Goal: Task Accomplishment & Management: Manage account settings

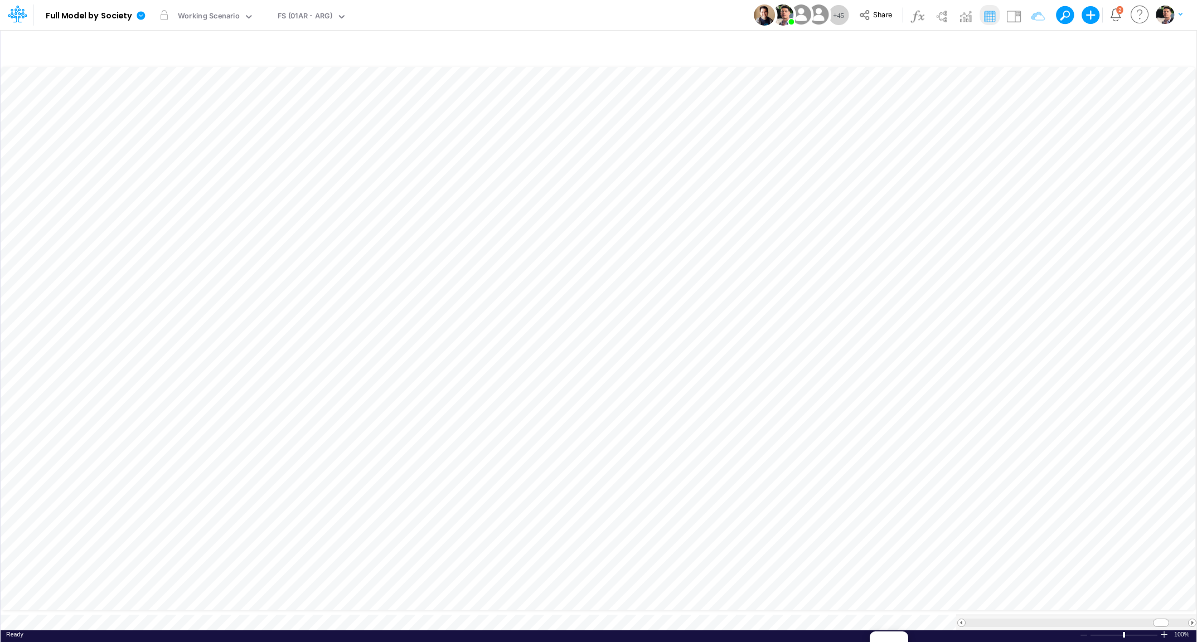
scroll to position [4, 2]
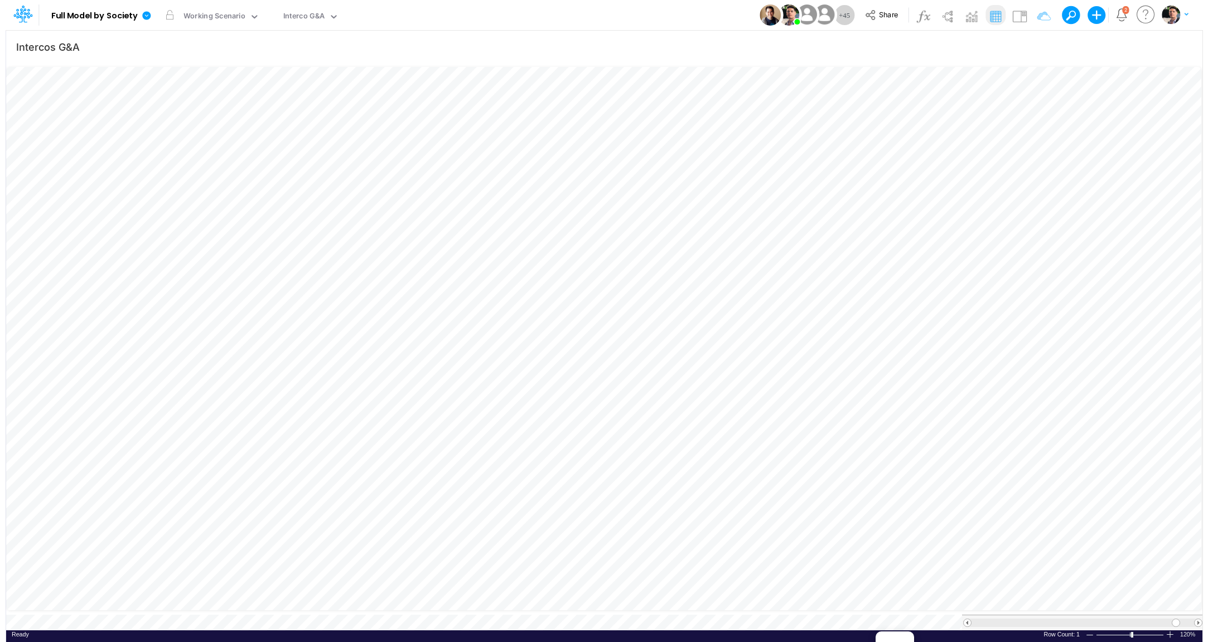
scroll to position [4, 56]
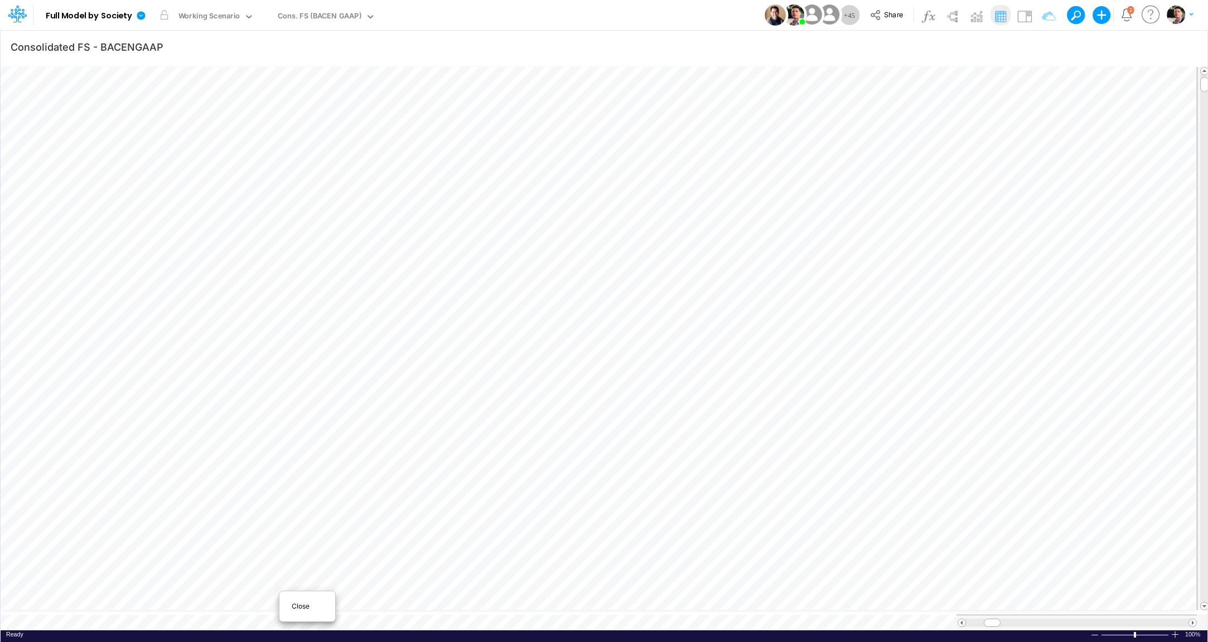
click at [300, 607] on span "Close" at bounding box center [307, 607] width 31 height 10
type input "Consolidated FS - USGAAP"
click at [298, 601] on span "Close" at bounding box center [308, 600] width 31 height 10
click at [313, 598] on span "Close" at bounding box center [327, 596] width 31 height 10
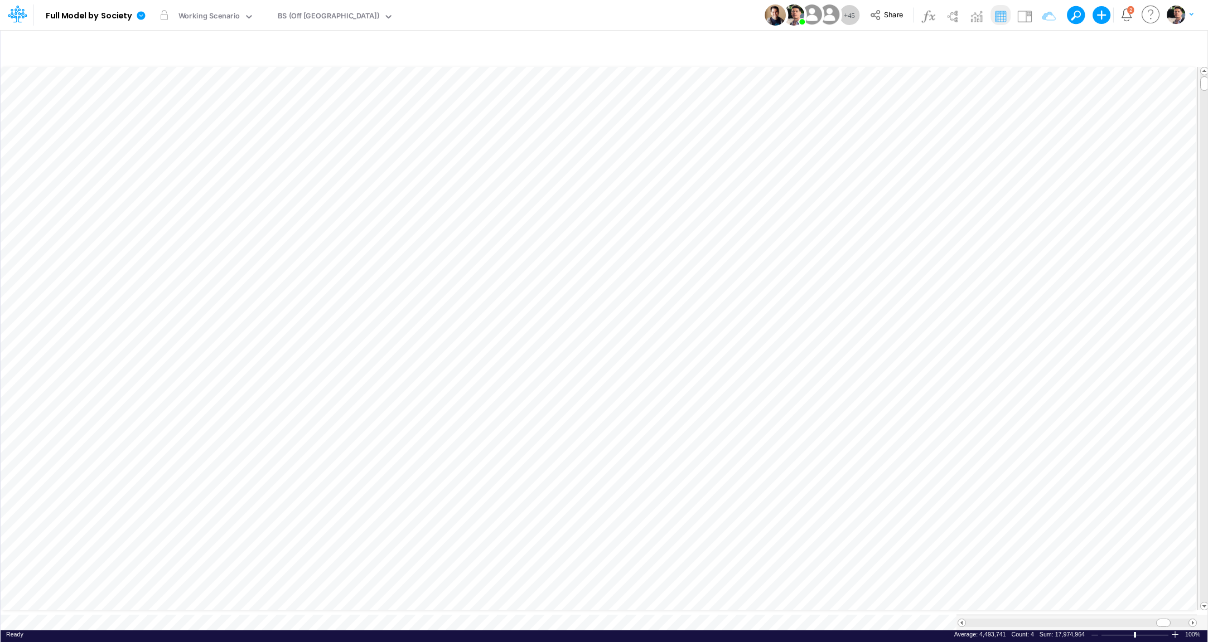
type input "BS (Off [GEOGRAPHIC_DATA]) - Detailed"
click at [315, 16] on div "BS (Off [GEOGRAPHIC_DATA])" at bounding box center [329, 17] width 102 height 13
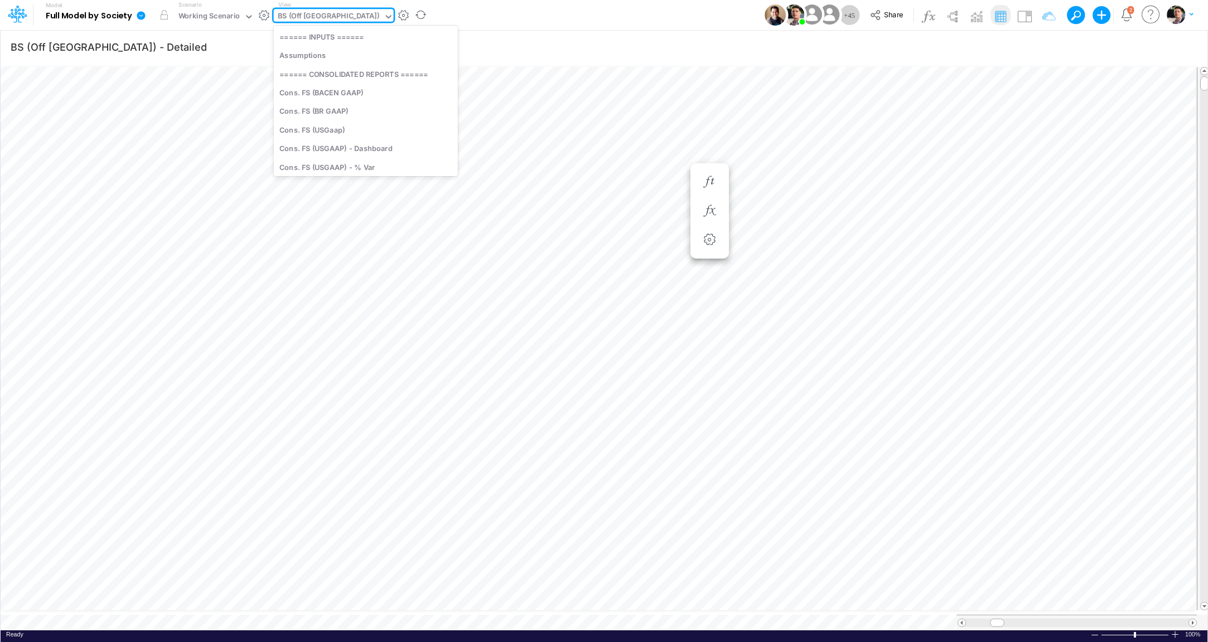
scroll to position [628, 0]
click at [315, 16] on div "BS (Off [GEOGRAPHIC_DATA])" at bounding box center [329, 17] width 102 height 13
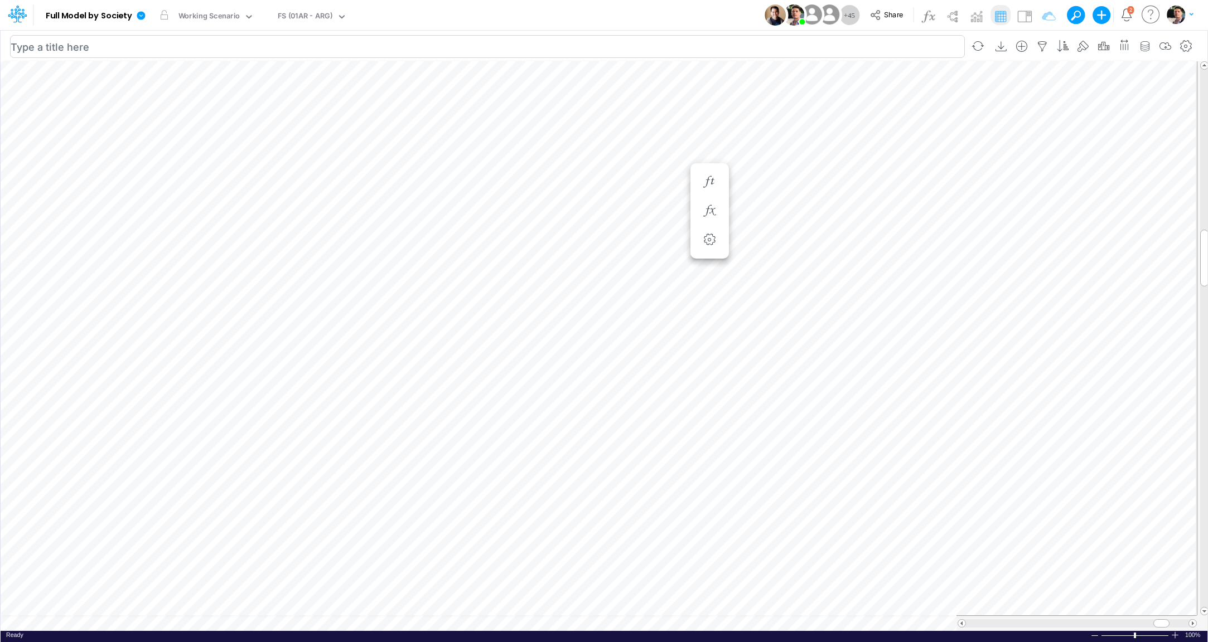
scroll to position [4, 35]
click at [1047, 48] on icon "button" at bounding box center [1042, 47] width 17 height 12
click at [873, 172] on icon "button" at bounding box center [876, 175] width 7 height 7
click at [810, 185] on div at bounding box center [793, 184] width 106 height 19
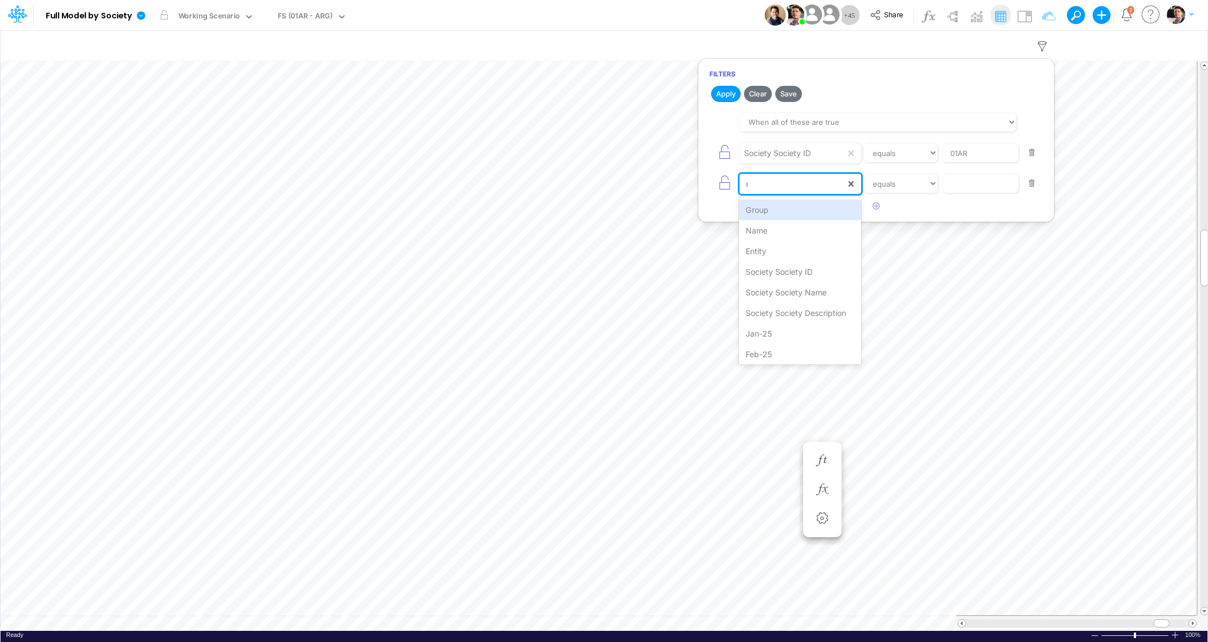
type input "na"
select select "contains"
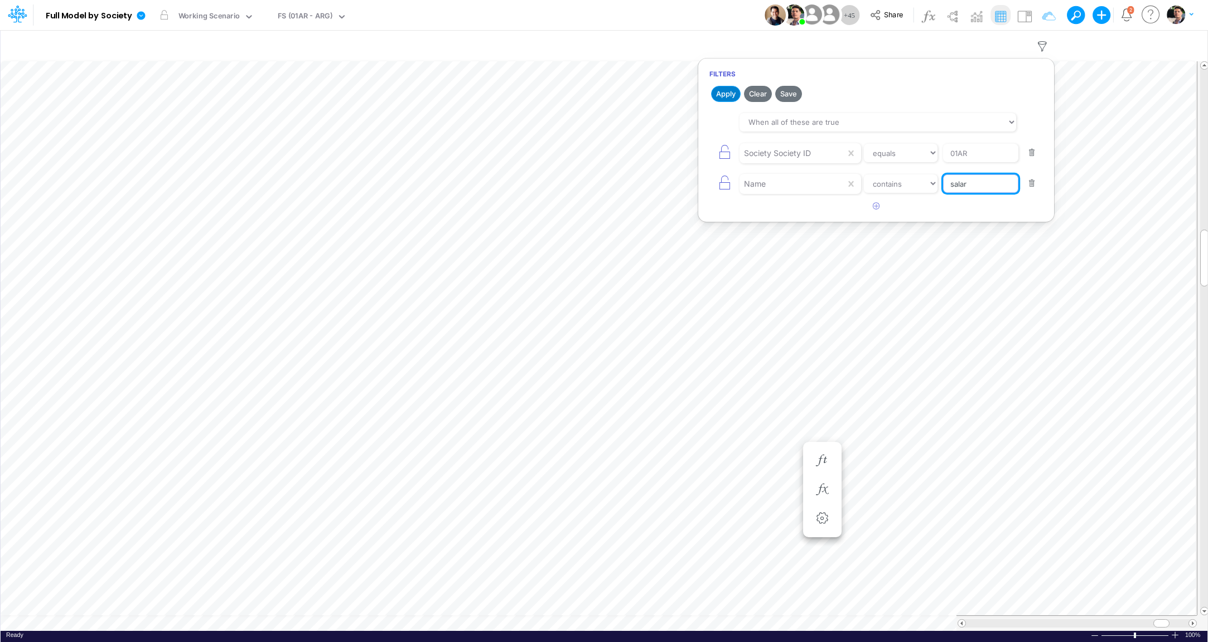
type input "salar"
click at [730, 99] on button "Apply" at bounding box center [726, 94] width 30 height 16
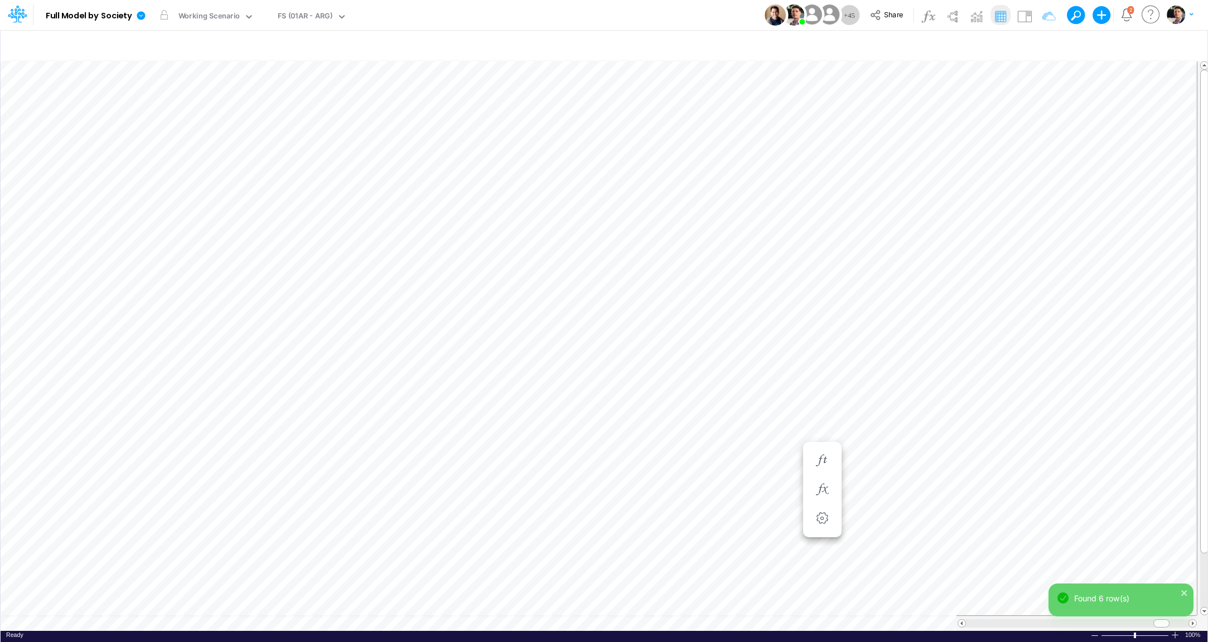
scroll to position [4, 35]
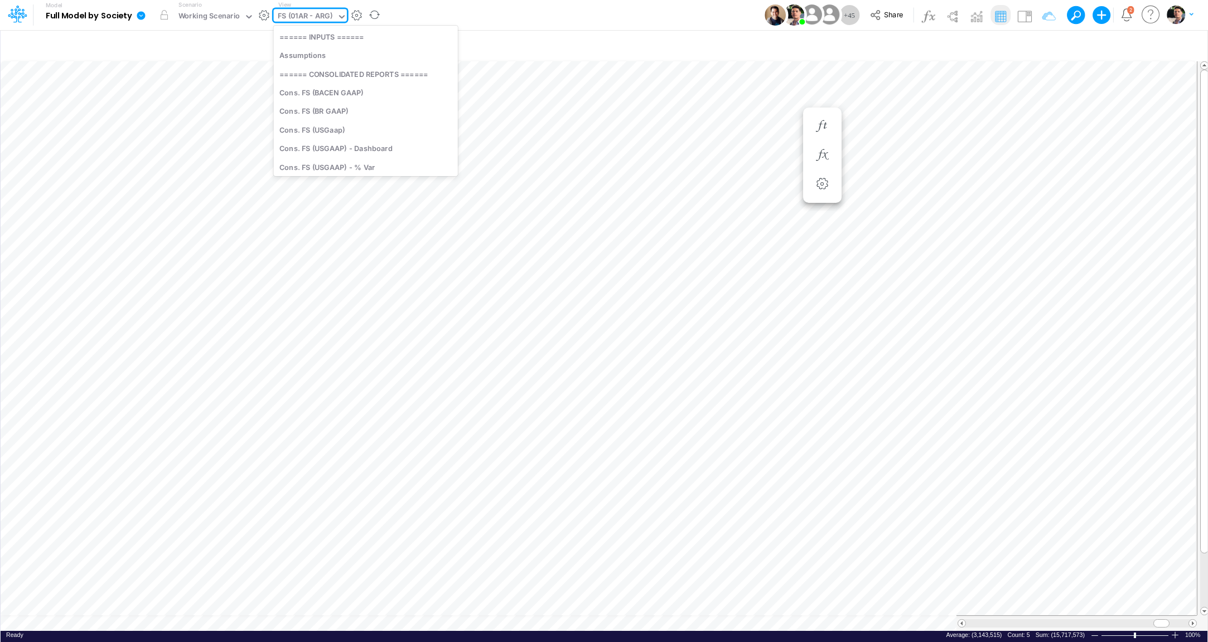
click at [305, 16] on div "FS (01AR - ARG)" at bounding box center [305, 17] width 55 height 13
type input "sala"
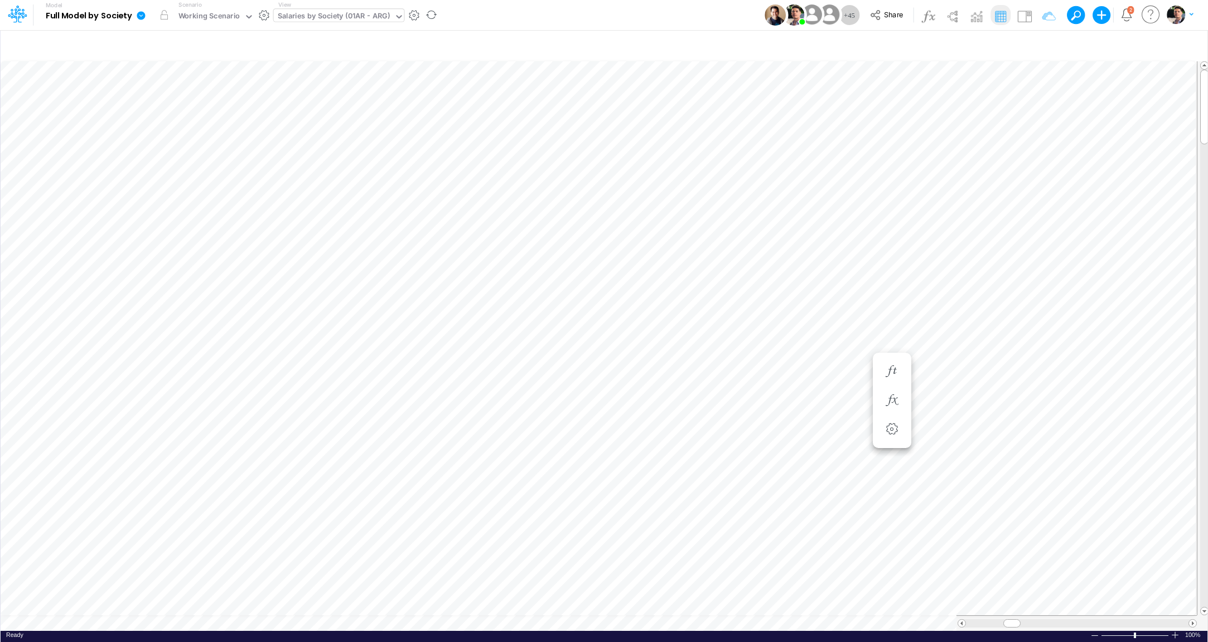
scroll to position [4, 2]
click at [350, 613] on span "Close" at bounding box center [362, 612] width 31 height 10
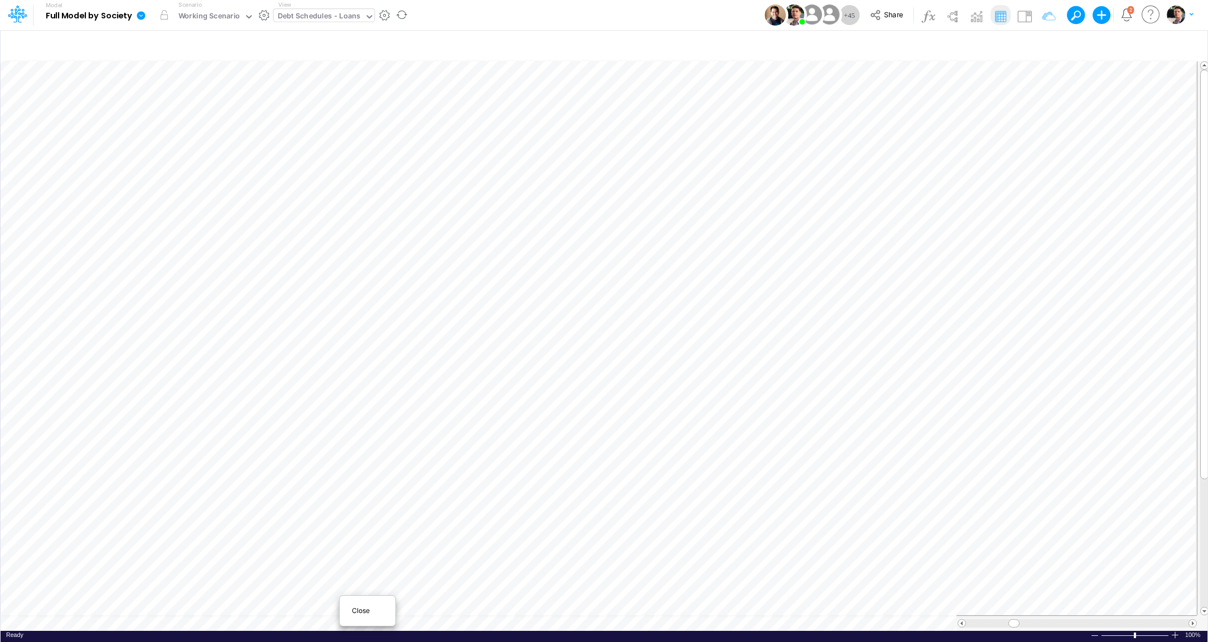
click at [359, 613] on span "Close" at bounding box center [367, 611] width 31 height 10
type input "BS (Off [GEOGRAPHIC_DATA]) - Detailed"
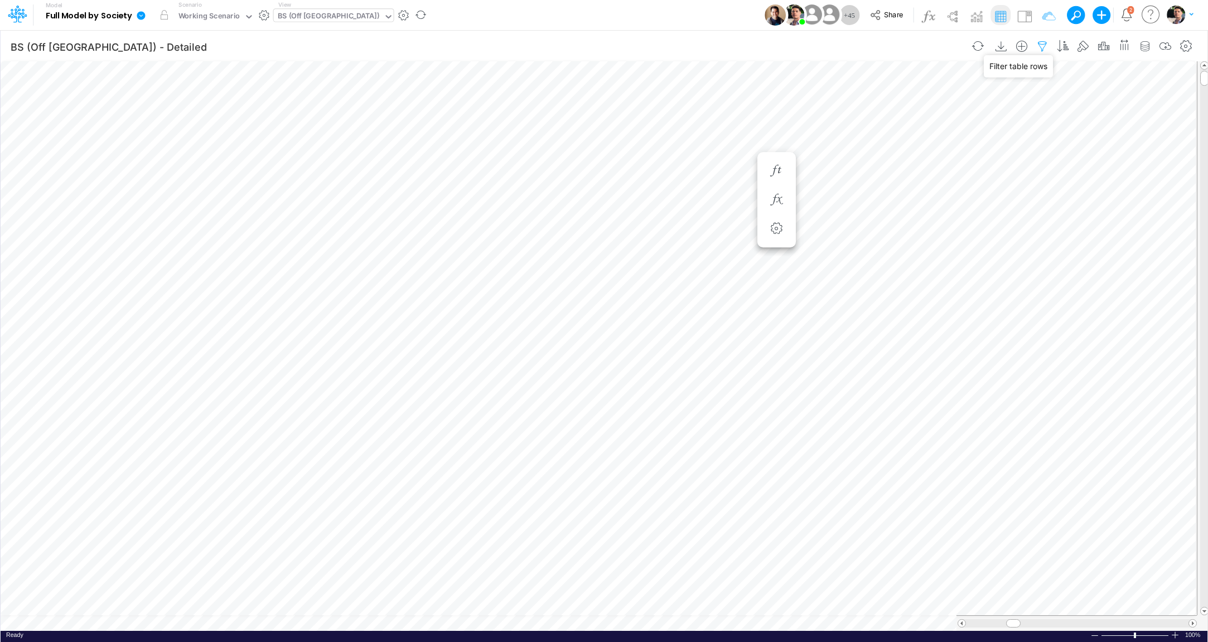
click at [1044, 47] on icon "button" at bounding box center [1042, 47] width 17 height 12
select select "tableSearchOR"
click at [875, 238] on icon "button" at bounding box center [876, 237] width 7 height 7
click at [804, 246] on div at bounding box center [793, 245] width 106 height 19
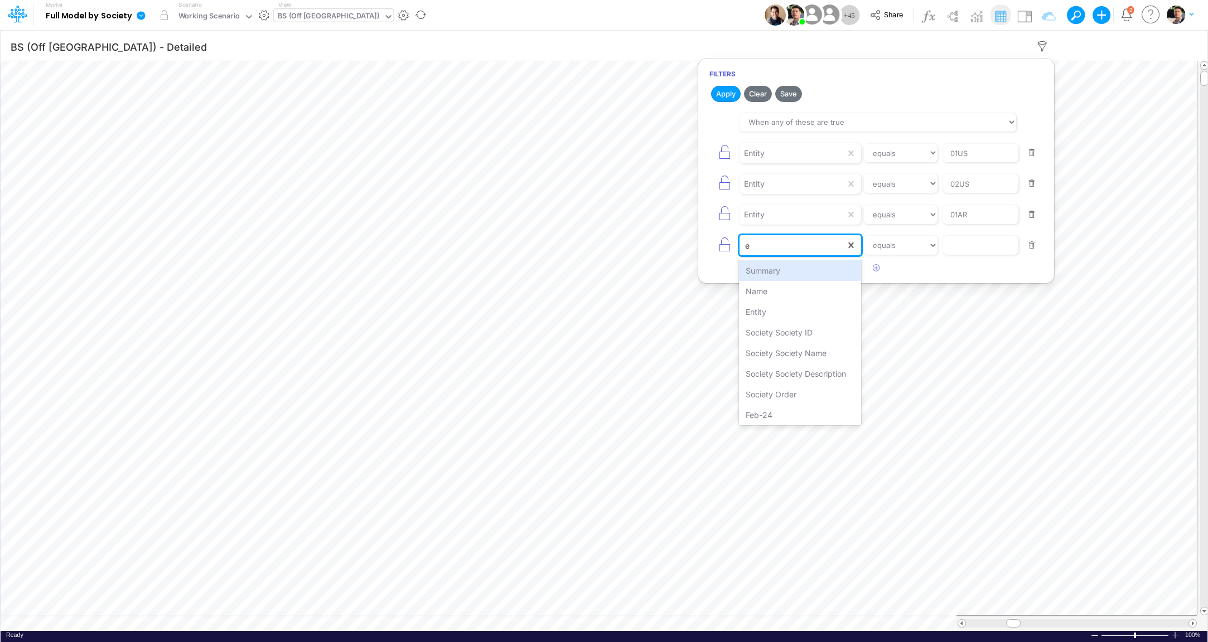
type input "en"
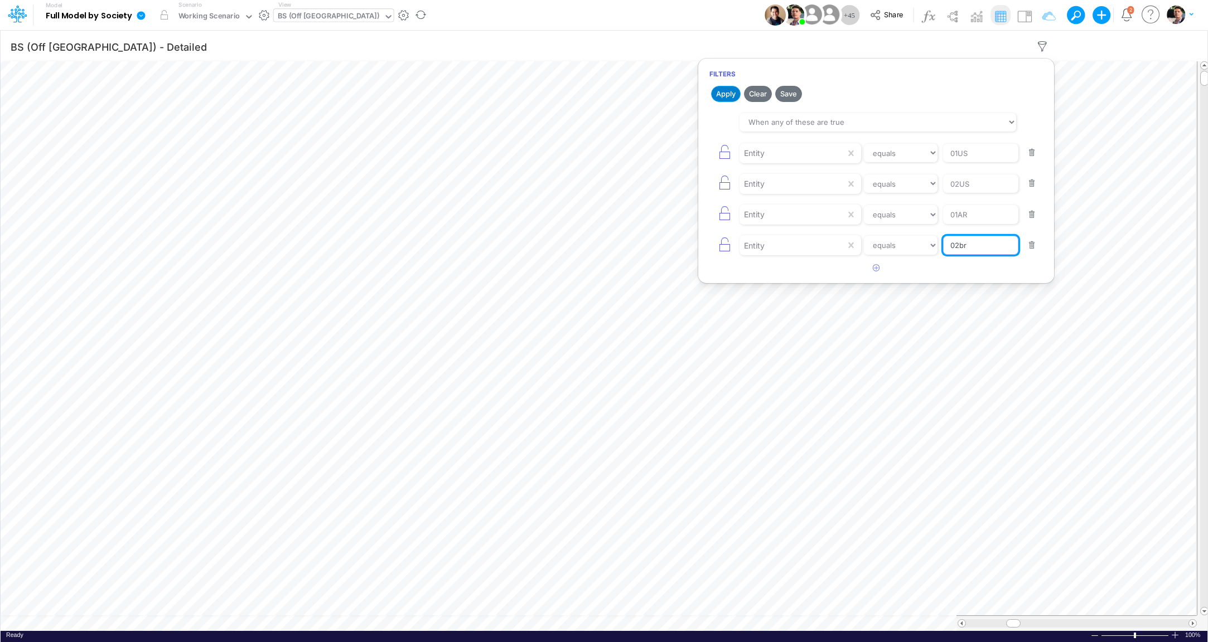
type input "02br"
click at [726, 92] on button "Apply" at bounding box center [726, 94] width 30 height 16
click at [296, 20] on div "BS (Off [GEOGRAPHIC_DATA])" at bounding box center [329, 17] width 102 height 13
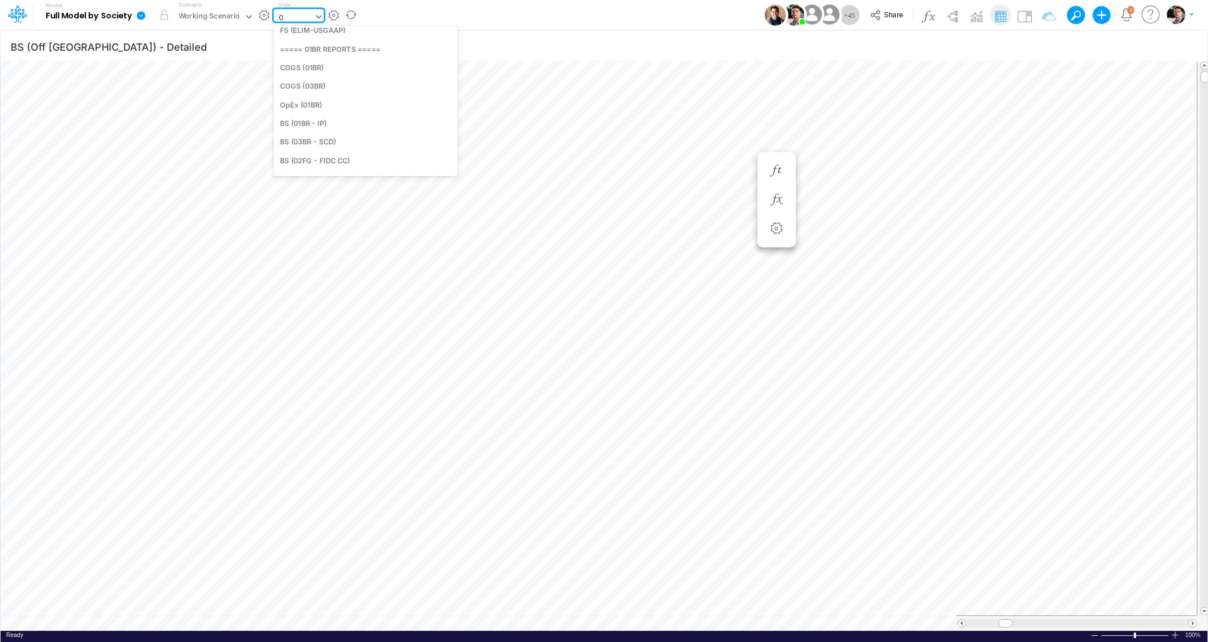
scroll to position [0, 0]
type input "02us"
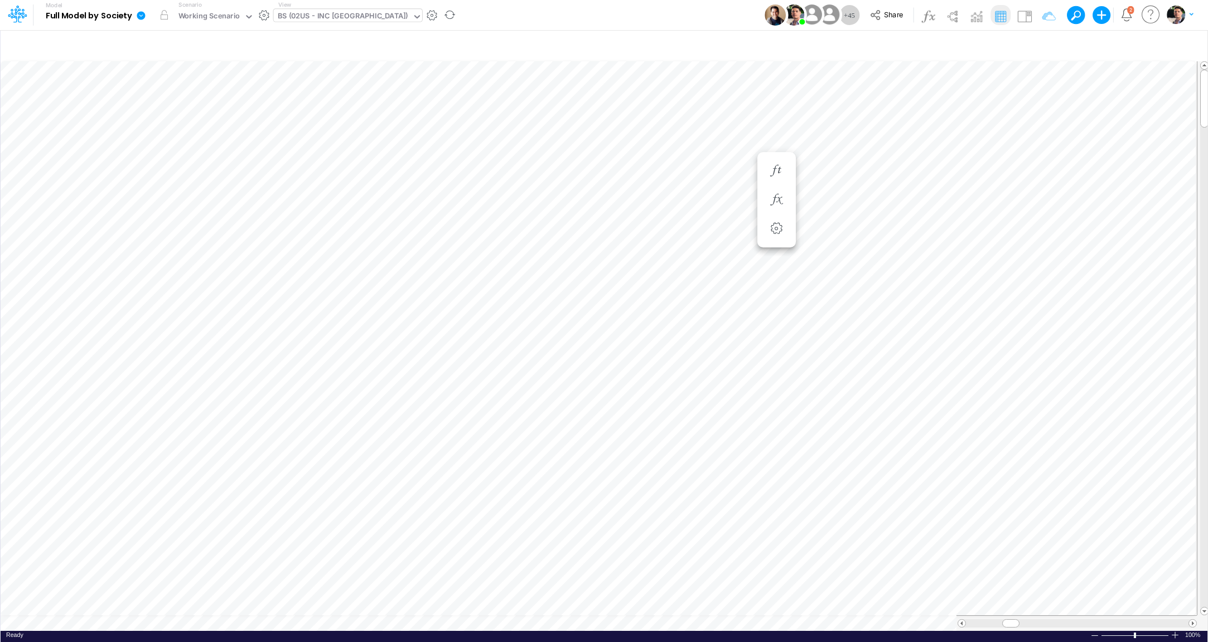
scroll to position [4, 17]
click at [1047, 45] on icon "button" at bounding box center [1042, 47] width 17 height 12
select select "tableSearchOR"
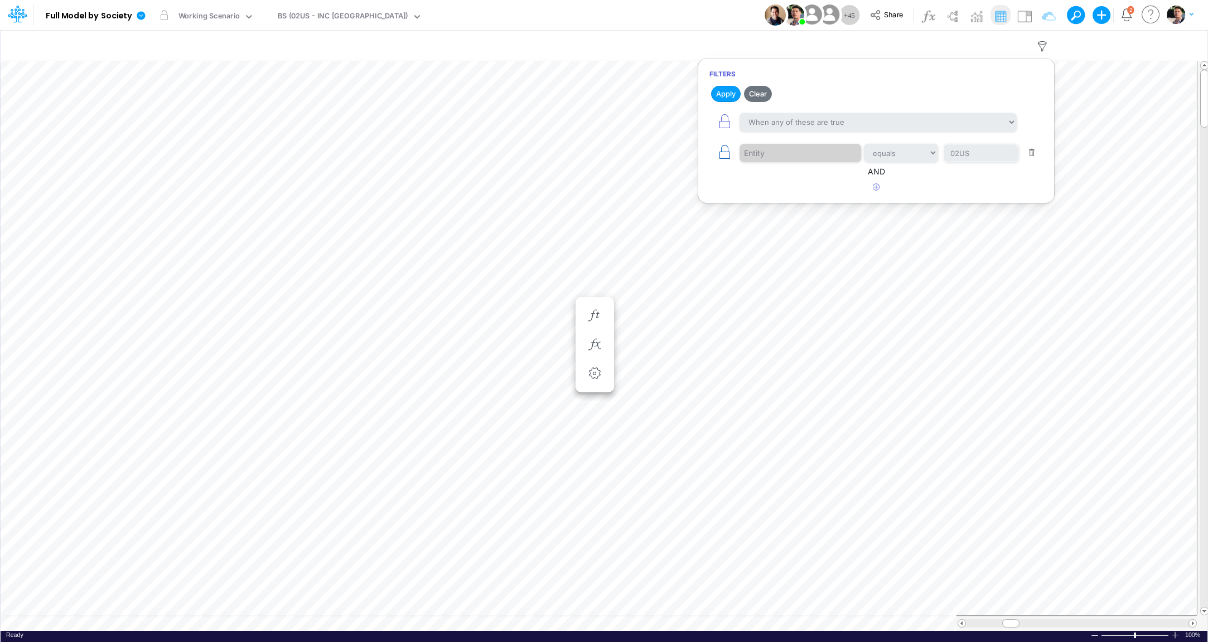
click at [720, 152] on icon "button" at bounding box center [725, 152] width 16 height 16
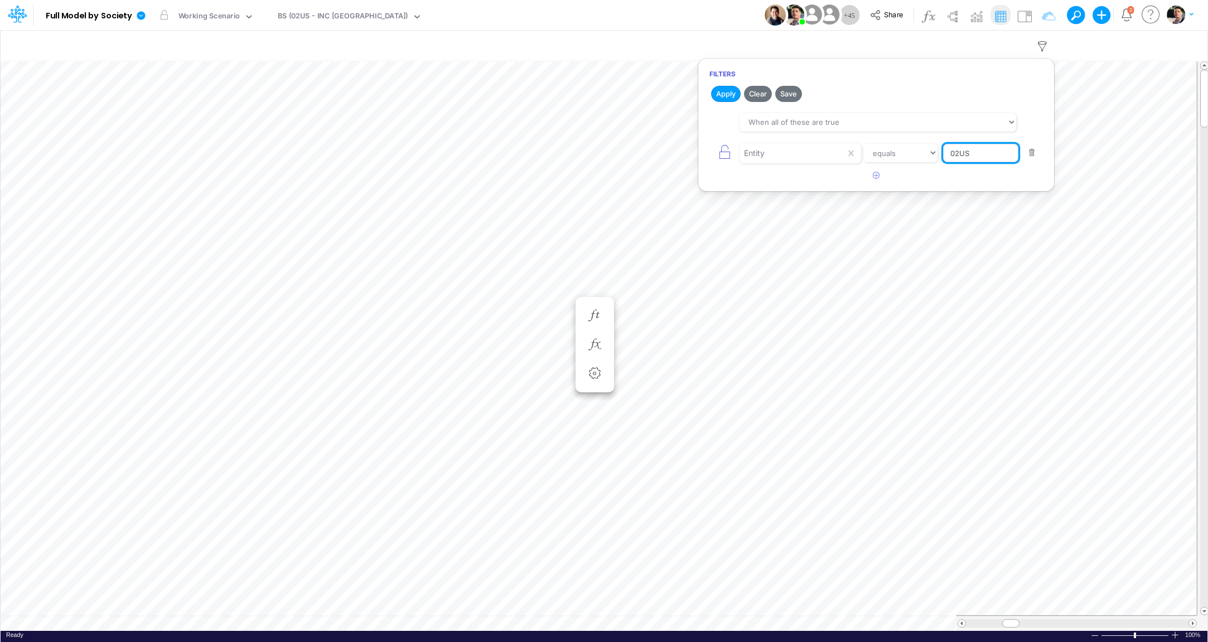
click at [977, 156] on input "02US" at bounding box center [980, 153] width 75 height 19
type input "01US"
click at [728, 95] on button "Apply" at bounding box center [726, 94] width 30 height 16
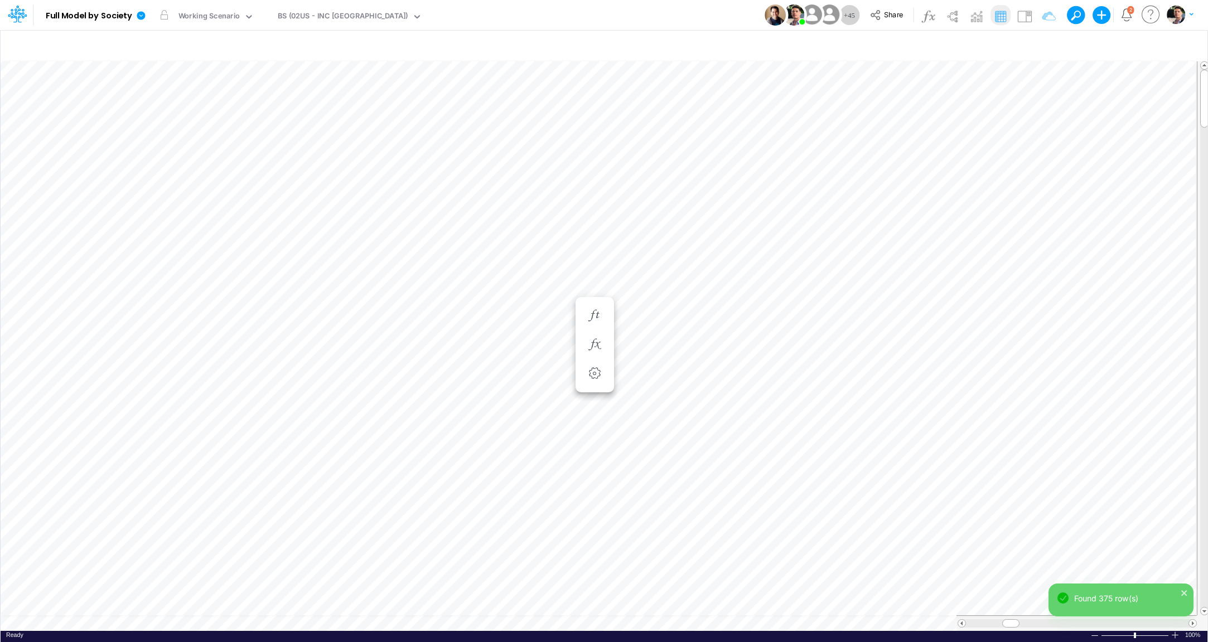
scroll to position [4, 34]
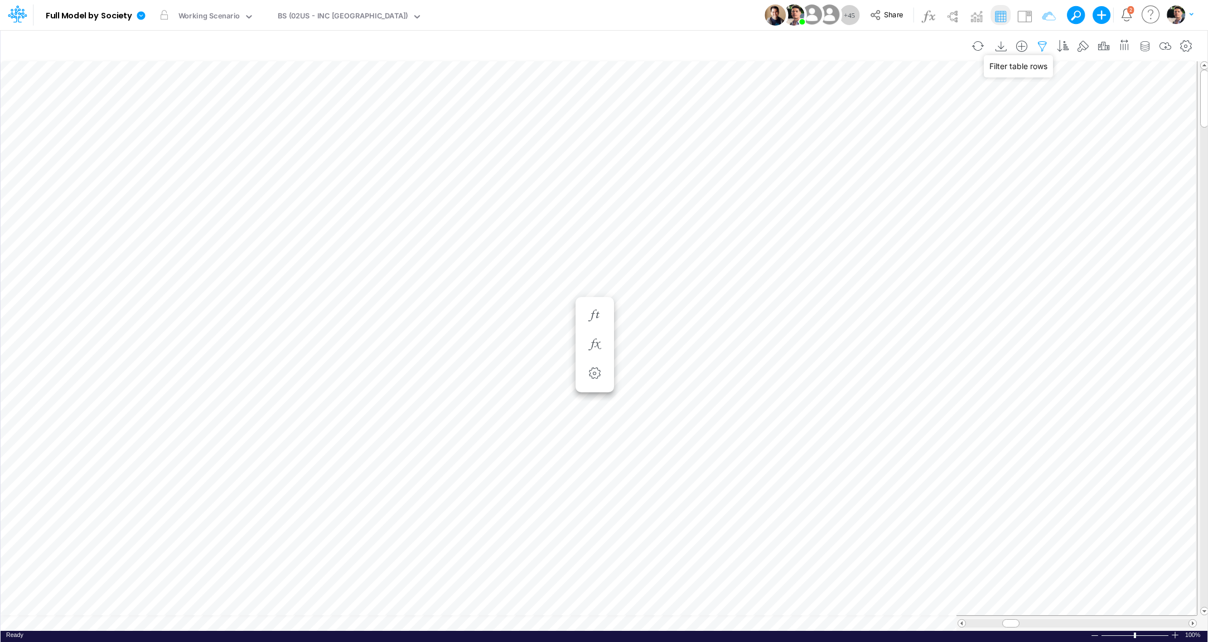
click at [1040, 47] on icon "button" at bounding box center [1042, 47] width 17 height 12
click at [970, 150] on input "01US" at bounding box center [980, 153] width 75 height 19
type input "02br"
click at [728, 95] on button "Apply" at bounding box center [726, 94] width 30 height 16
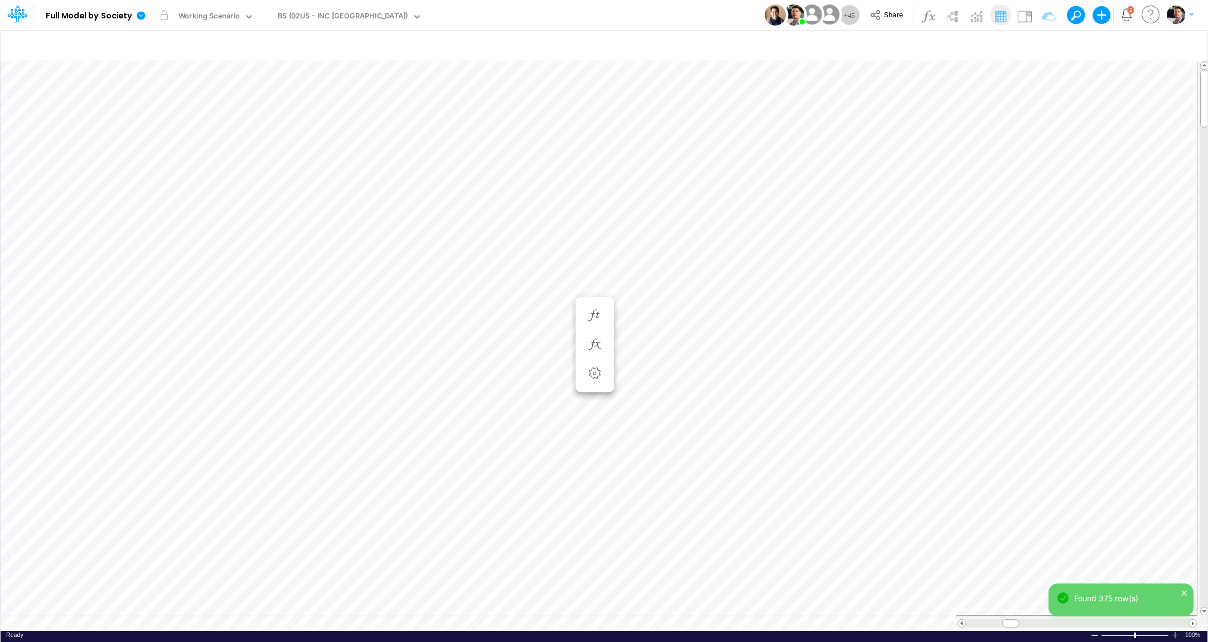
scroll to position [4, 2]
click at [1044, 49] on icon "button" at bounding box center [1042, 47] width 17 height 12
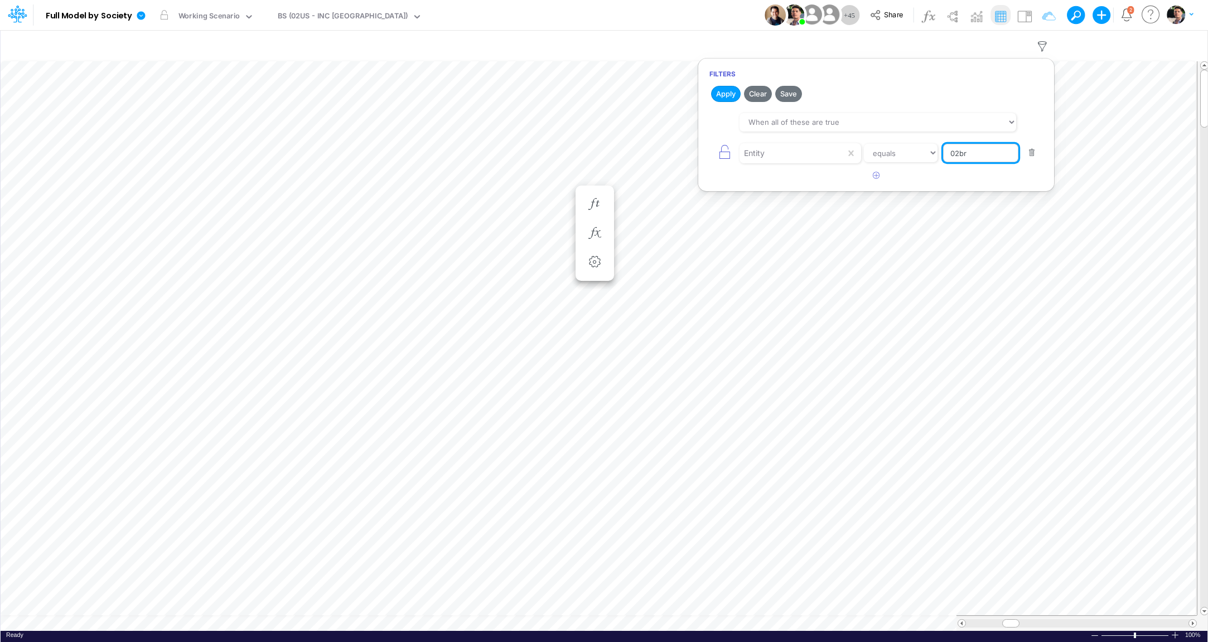
click at [983, 156] on input "02br" at bounding box center [980, 153] width 75 height 19
click at [325, 16] on div "BS (02US - INC [GEOGRAPHIC_DATA])" at bounding box center [343, 17] width 131 height 13
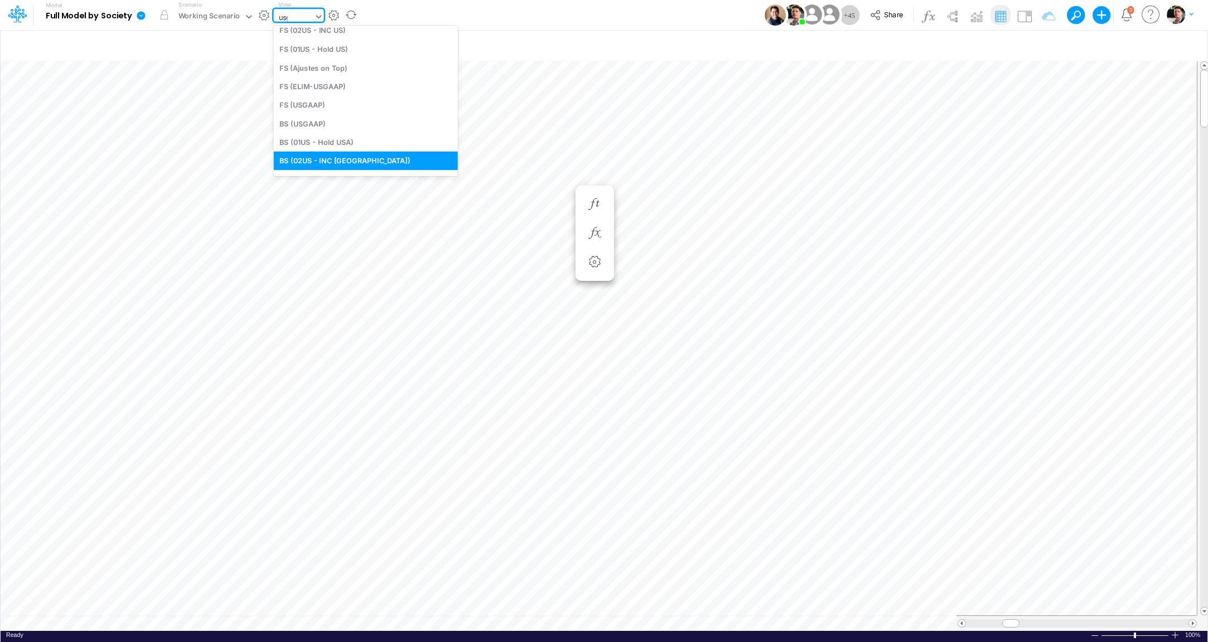
scroll to position [49, 0]
type input "usga"
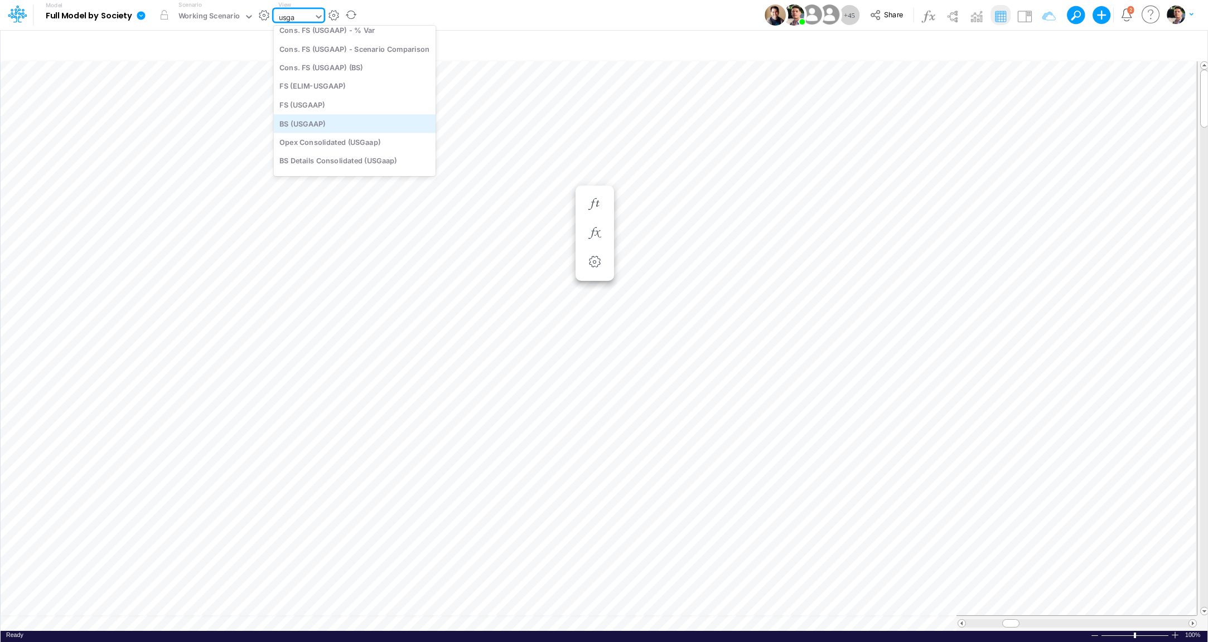
click at [320, 129] on div "BS (USGAAP)" at bounding box center [355, 123] width 162 height 18
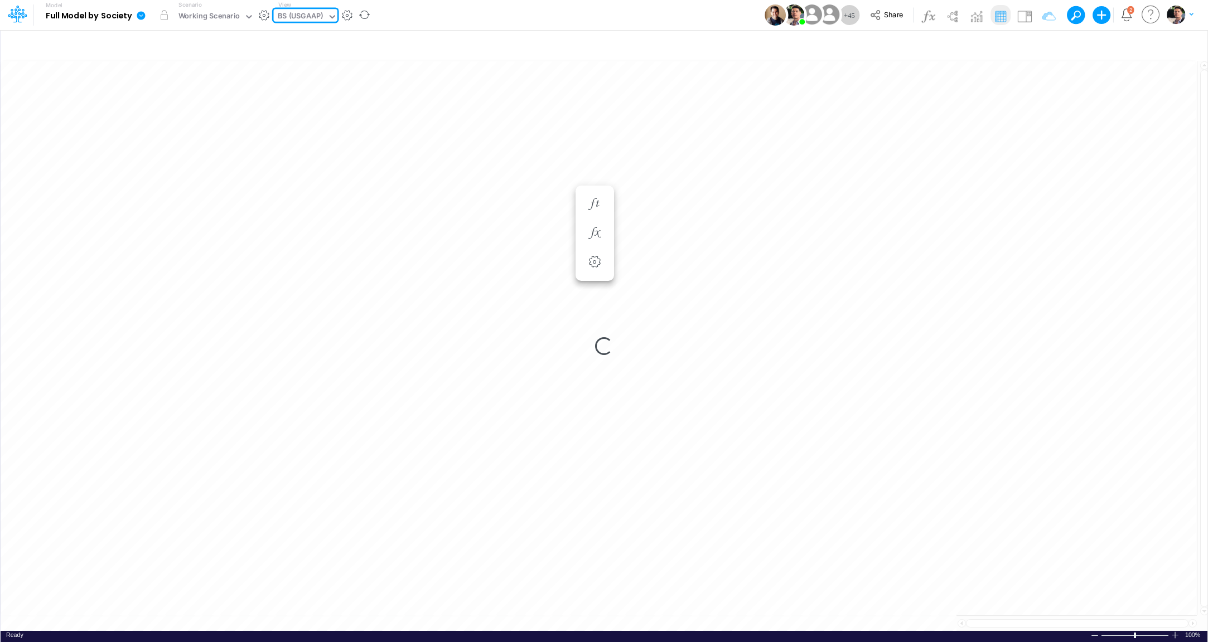
type input "BS (USGAAP) - Detailed"
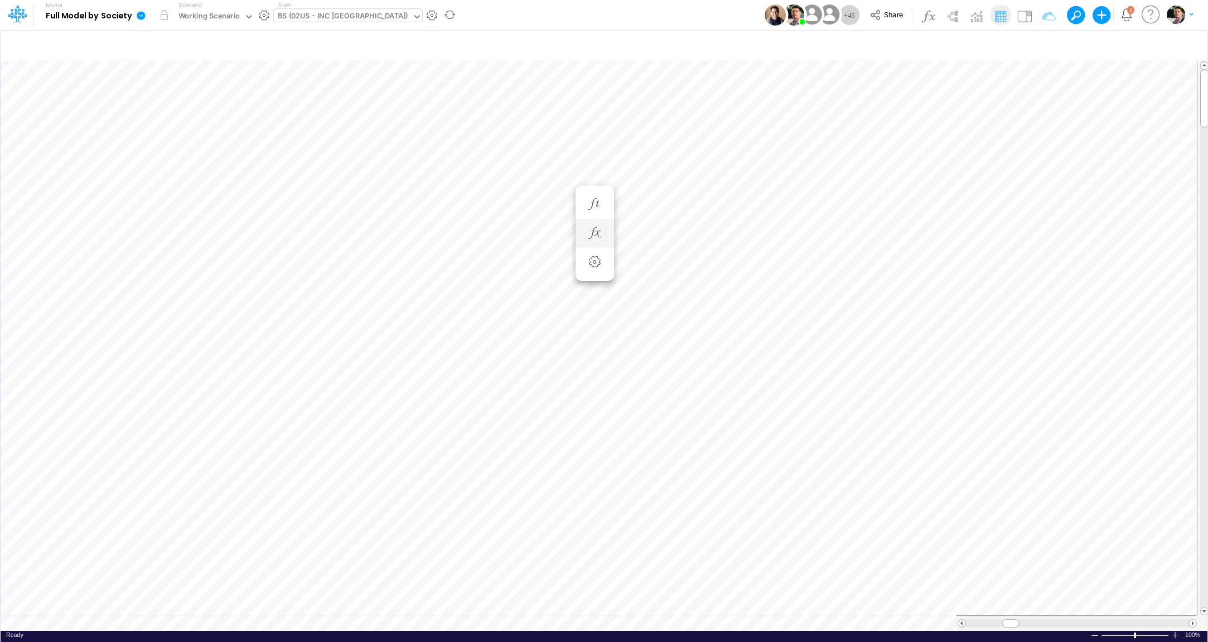
scroll to position [4, 36]
type input "BS (USGAAP) - Detailed"
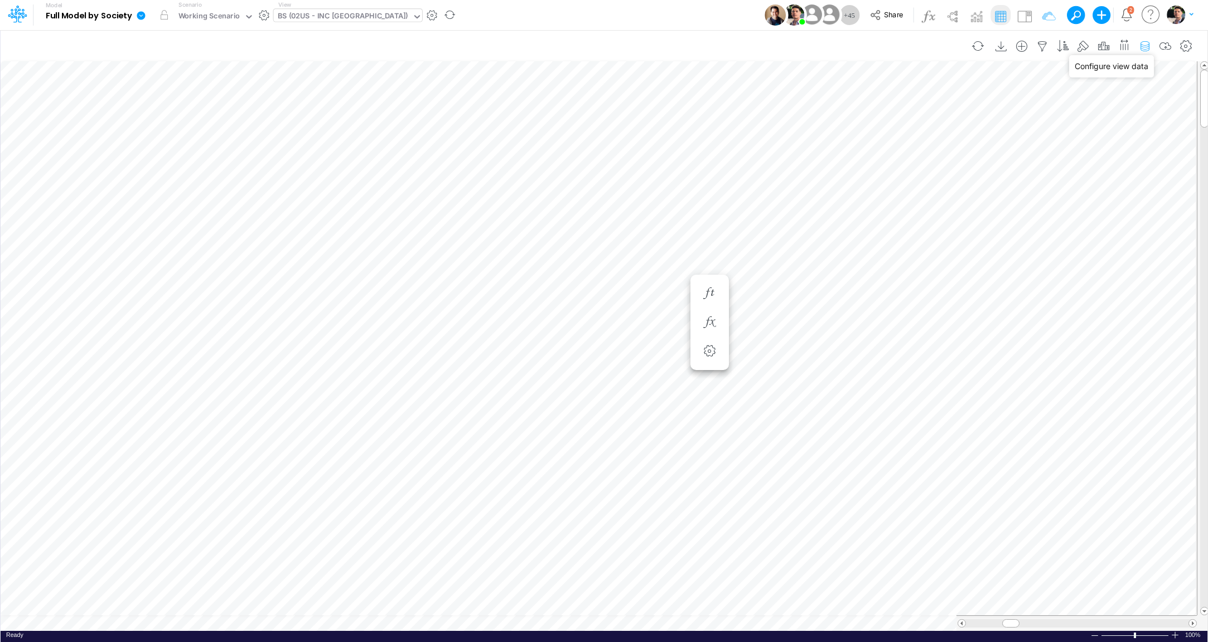
click at [1147, 47] on icon "button" at bounding box center [1145, 47] width 17 height 12
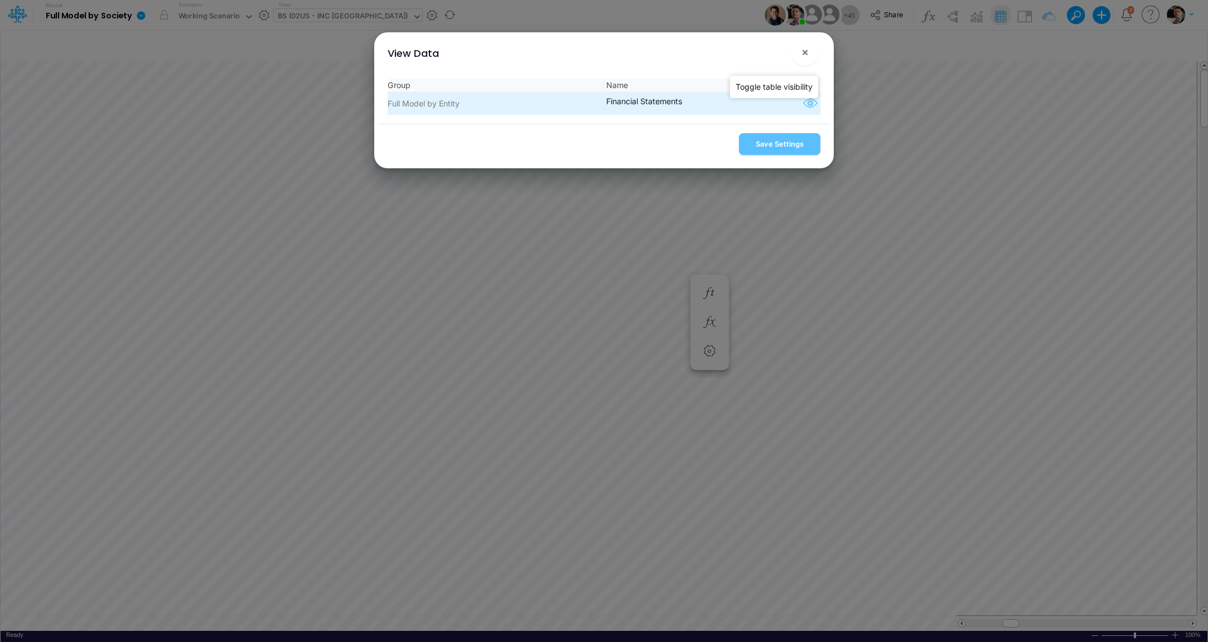
click at [811, 104] on icon "button" at bounding box center [810, 103] width 17 height 15
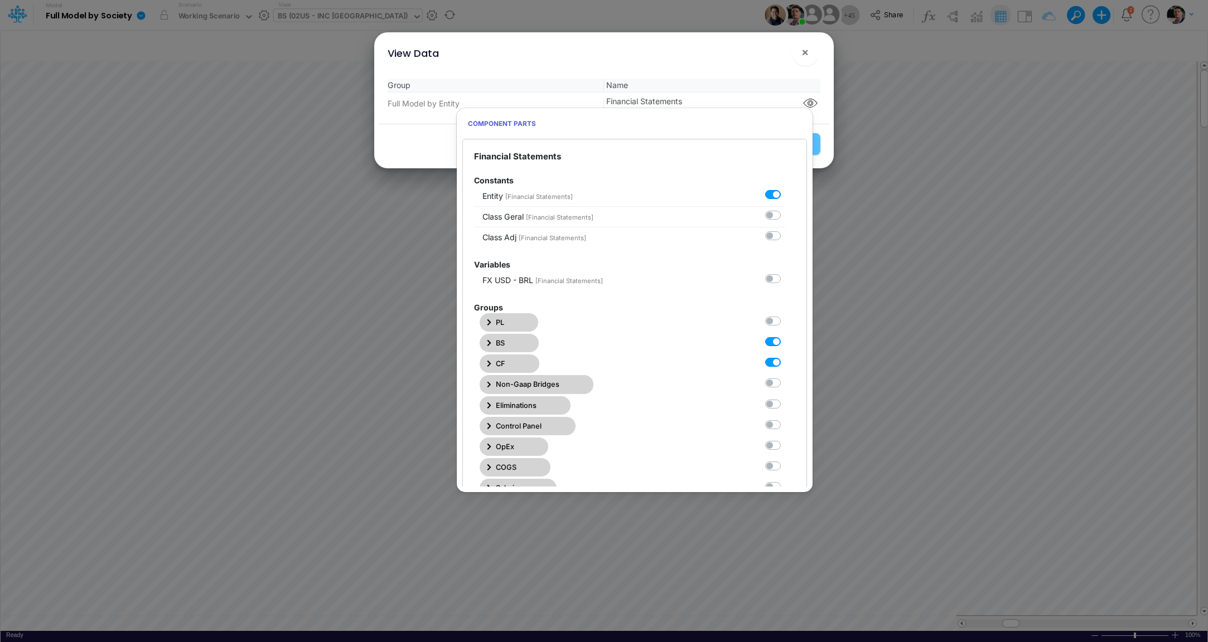
click at [495, 336] on button "BS" at bounding box center [509, 343] width 59 height 18
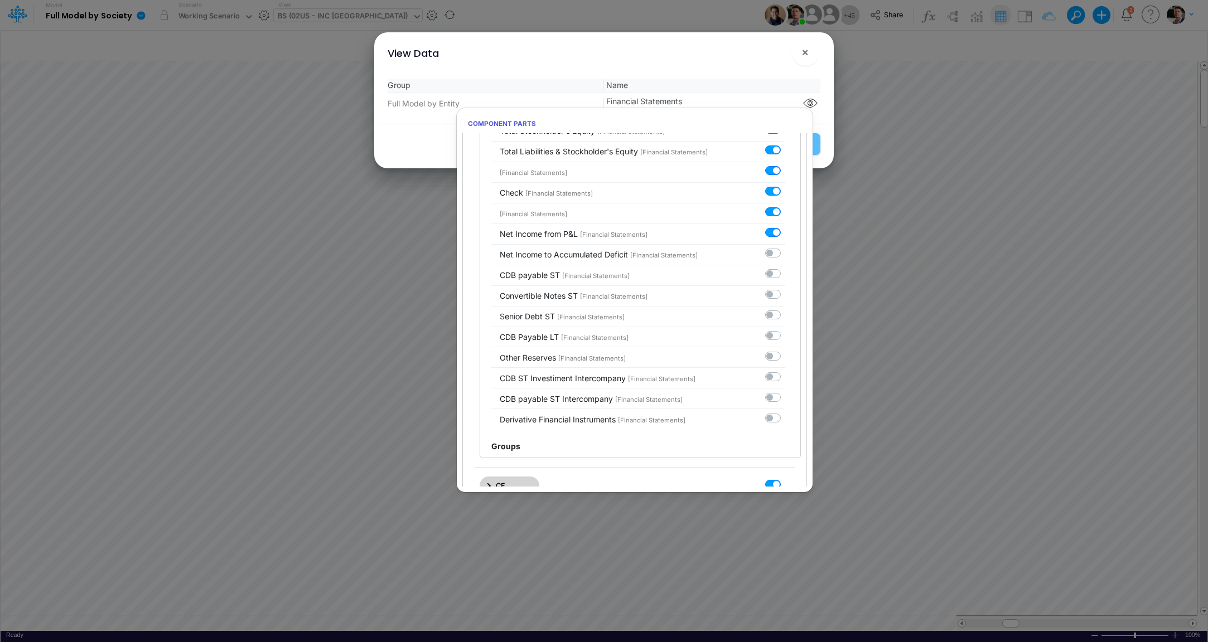
scroll to position [1526, 0]
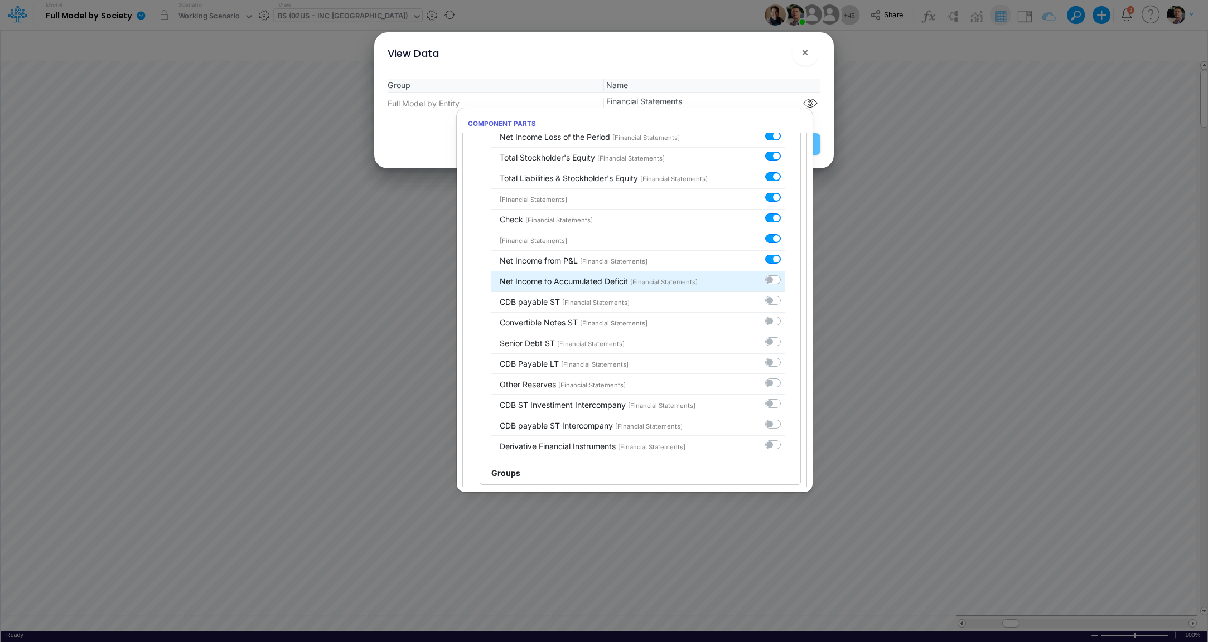
click at [785, 274] on label at bounding box center [785, 274] width 0 height 0
click at [785, 274] on input "checkbox" at bounding box center [788, 277] width 7 height 7
checkbox input "true"
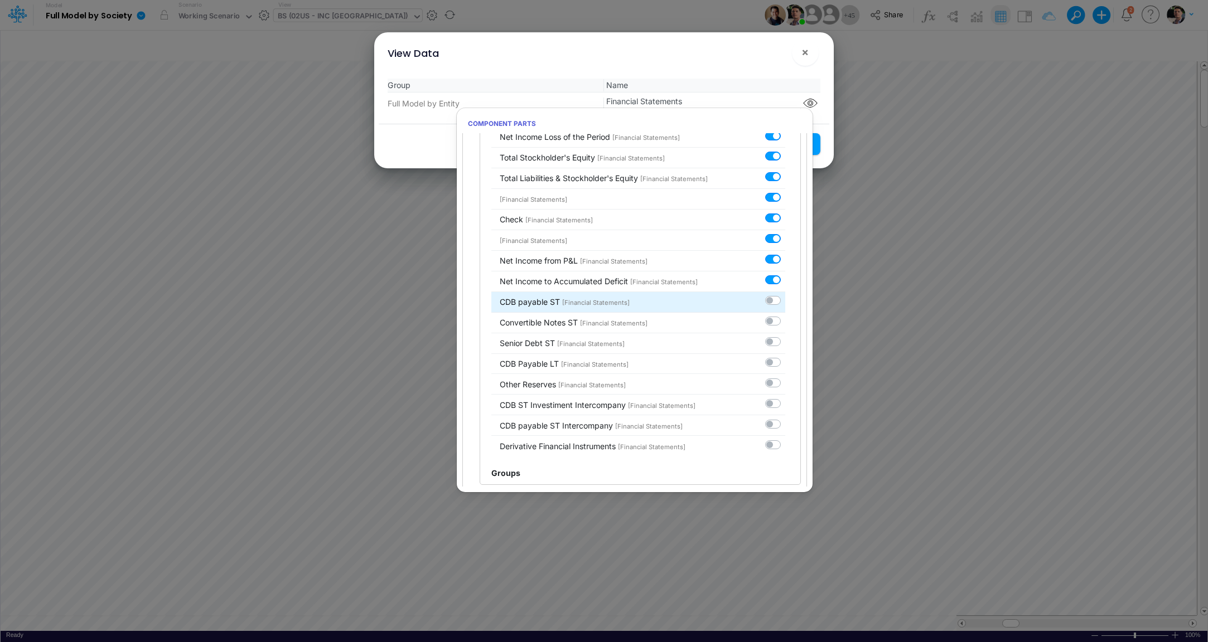
click at [777, 295] on div at bounding box center [775, 301] width 20 height 12
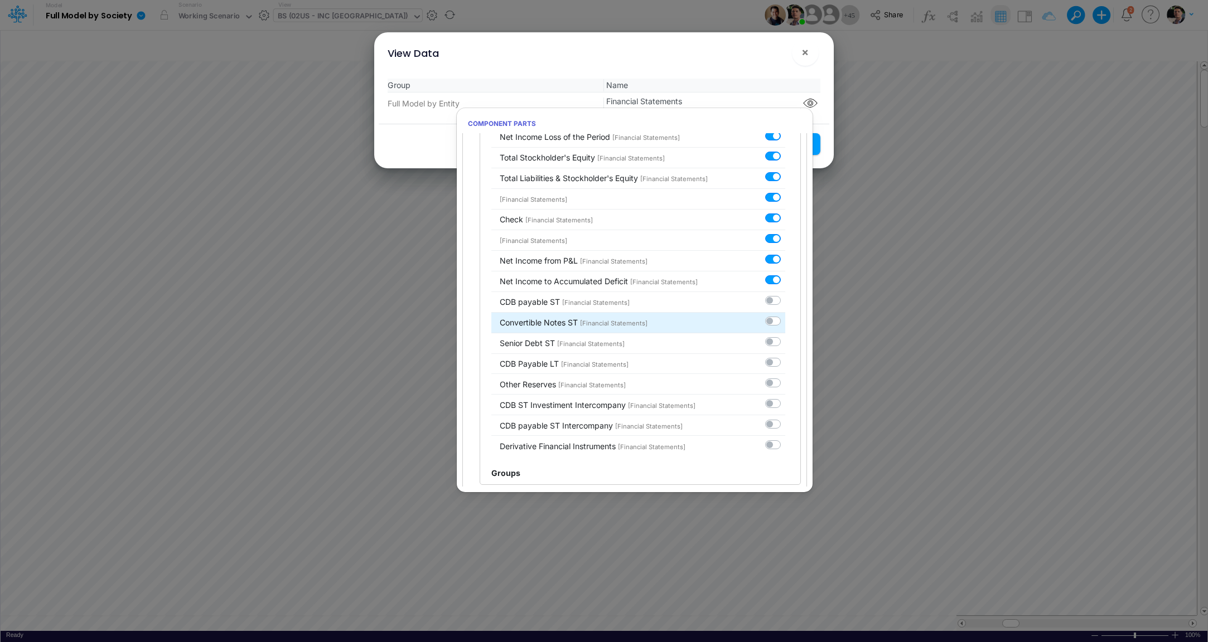
click at [785, 316] on label at bounding box center [785, 316] width 0 height 0
click at [785, 316] on input "checkbox" at bounding box center [788, 319] width 7 height 7
checkbox input "true"
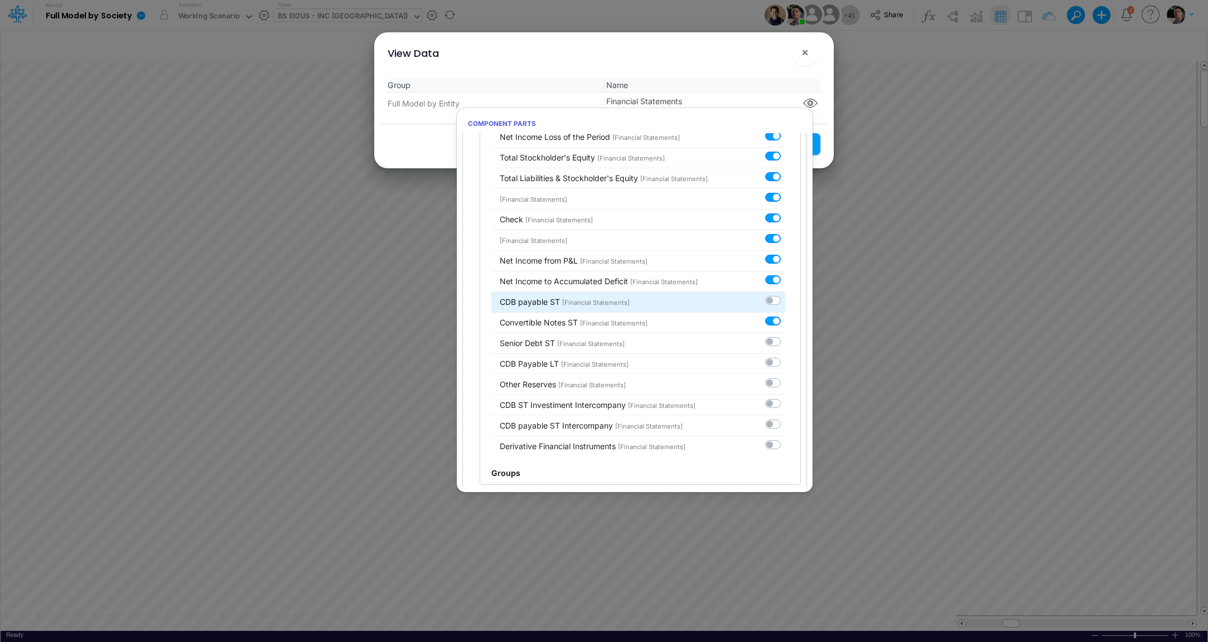
click at [785, 295] on label at bounding box center [785, 295] width 0 height 0
click at [785, 295] on input "checkbox" at bounding box center [788, 298] width 7 height 7
checkbox input "true"
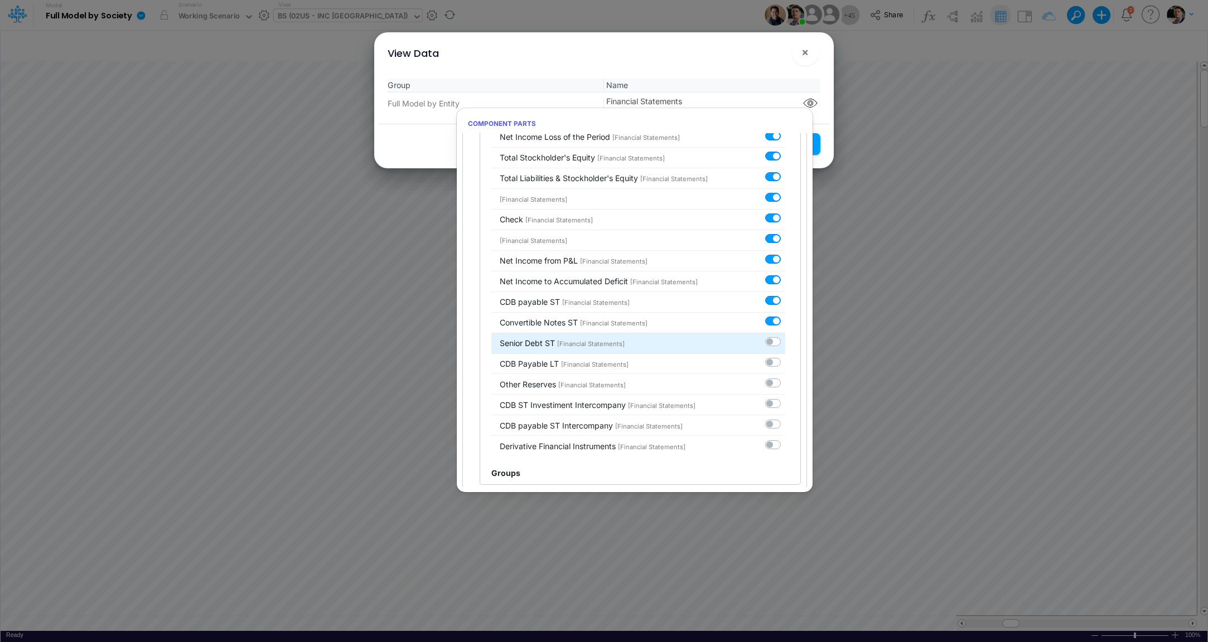
click at [785, 336] on label at bounding box center [785, 336] width 0 height 0
click at [785, 336] on input "checkbox" at bounding box center [788, 339] width 7 height 7
checkbox input "true"
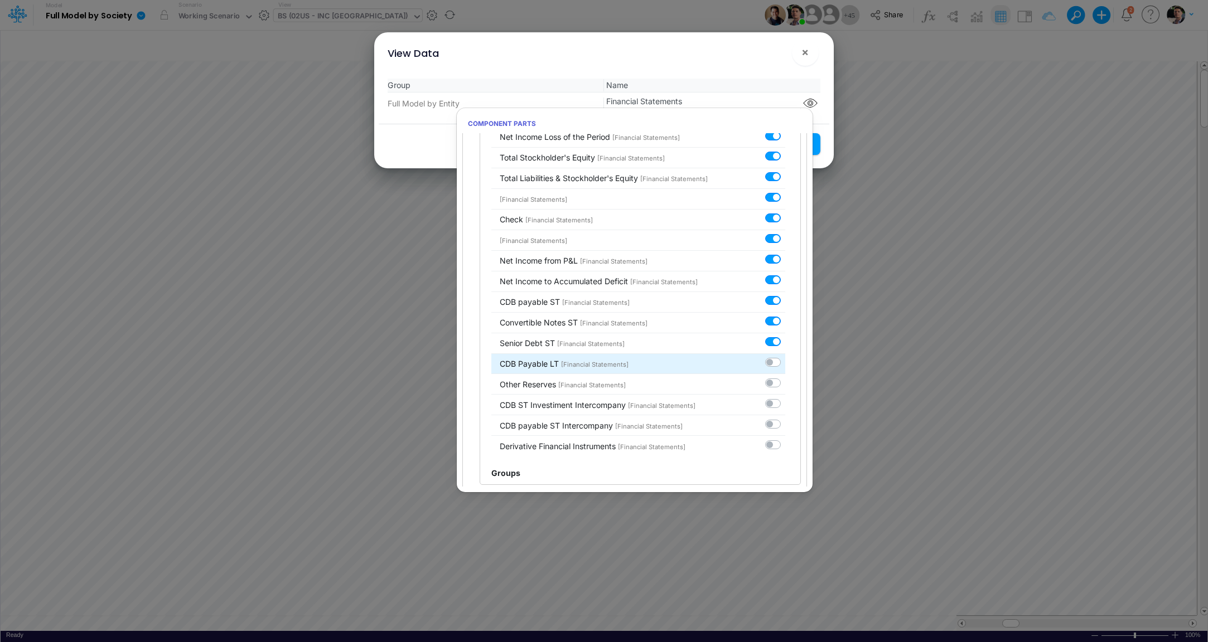
click at [775, 356] on div at bounding box center [775, 362] width 20 height 12
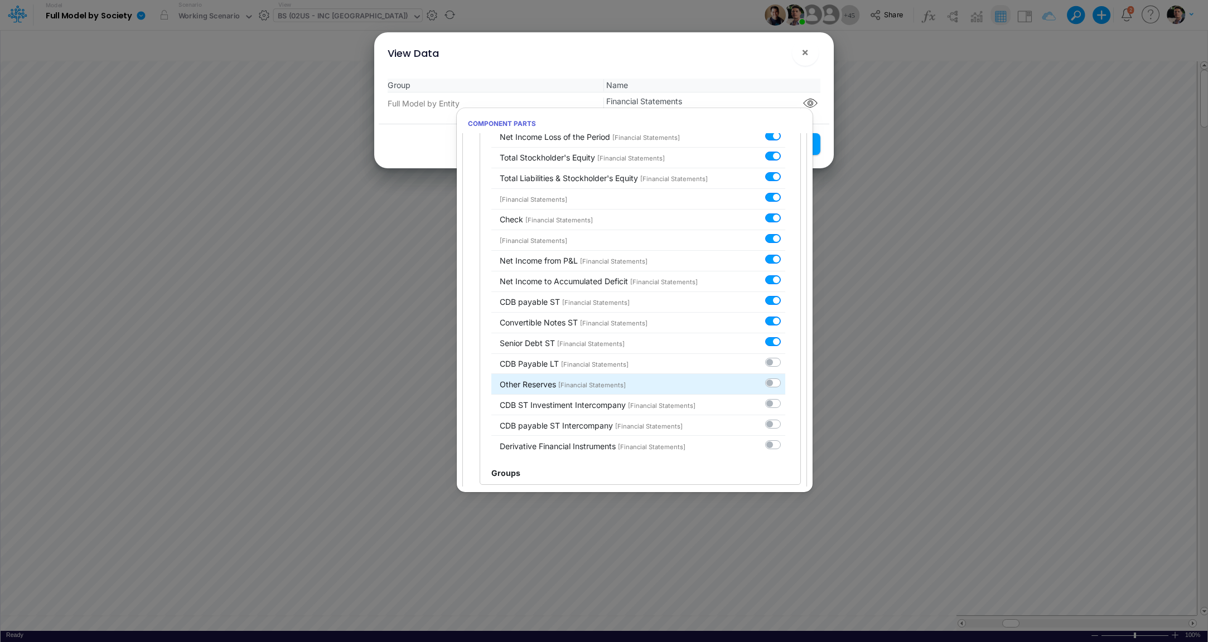
click at [785, 377] on label at bounding box center [785, 377] width 0 height 0
click at [785, 377] on input "checkbox" at bounding box center [788, 380] width 7 height 7
checkbox input "true"
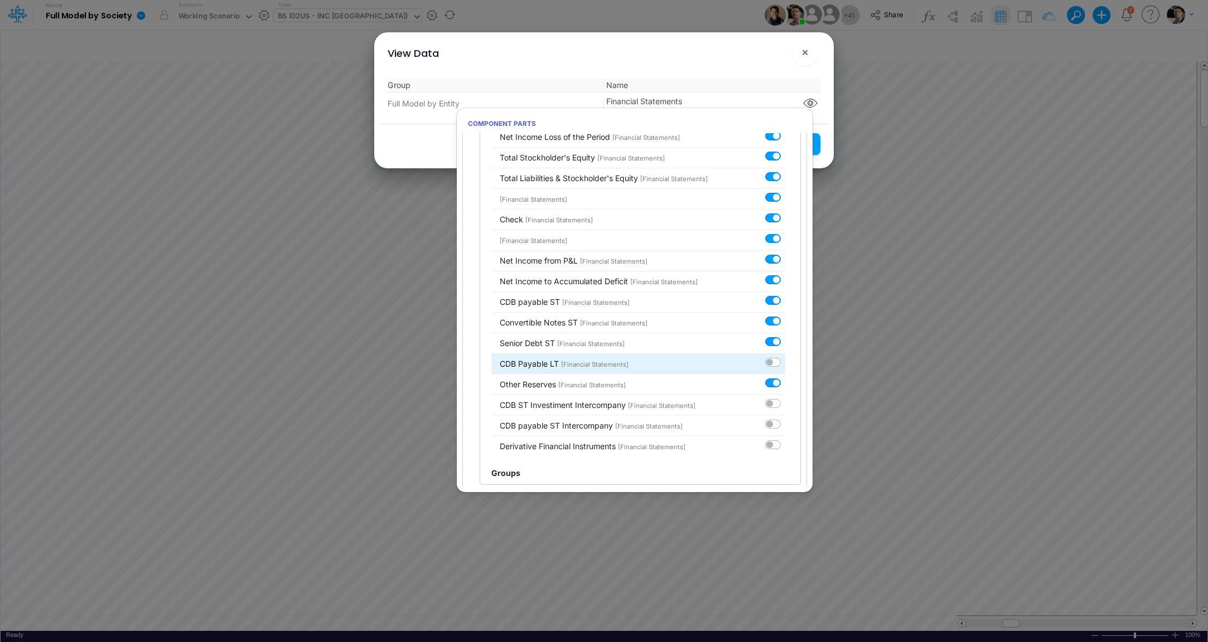
click at [776, 356] on div at bounding box center [775, 362] width 20 height 12
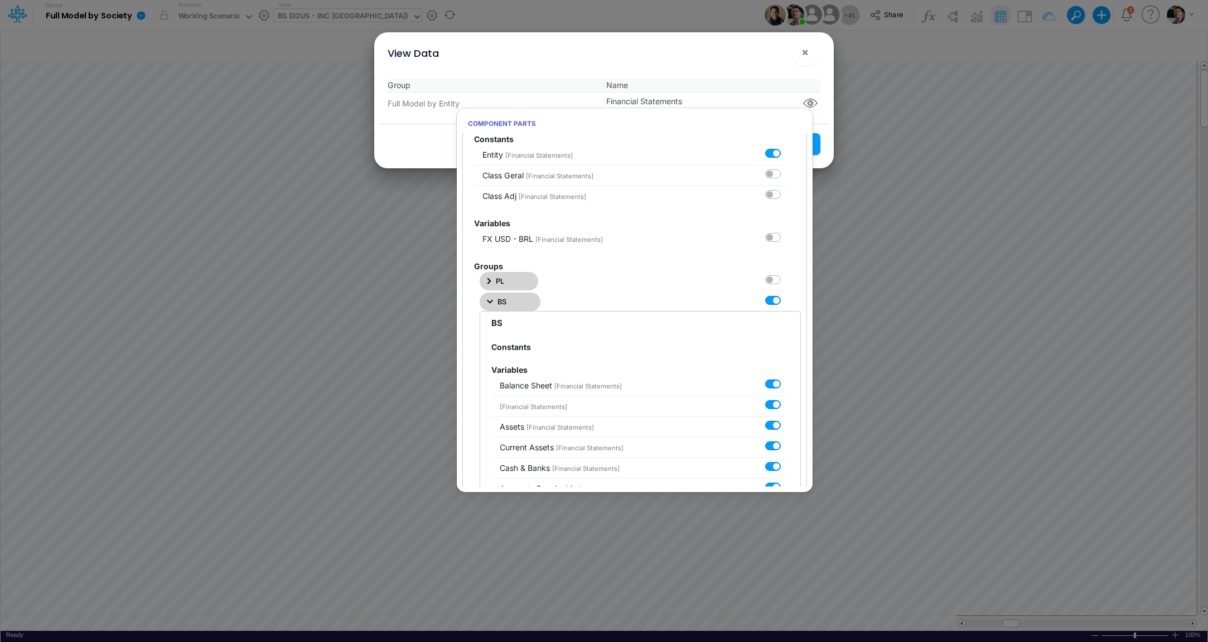
scroll to position [0, 0]
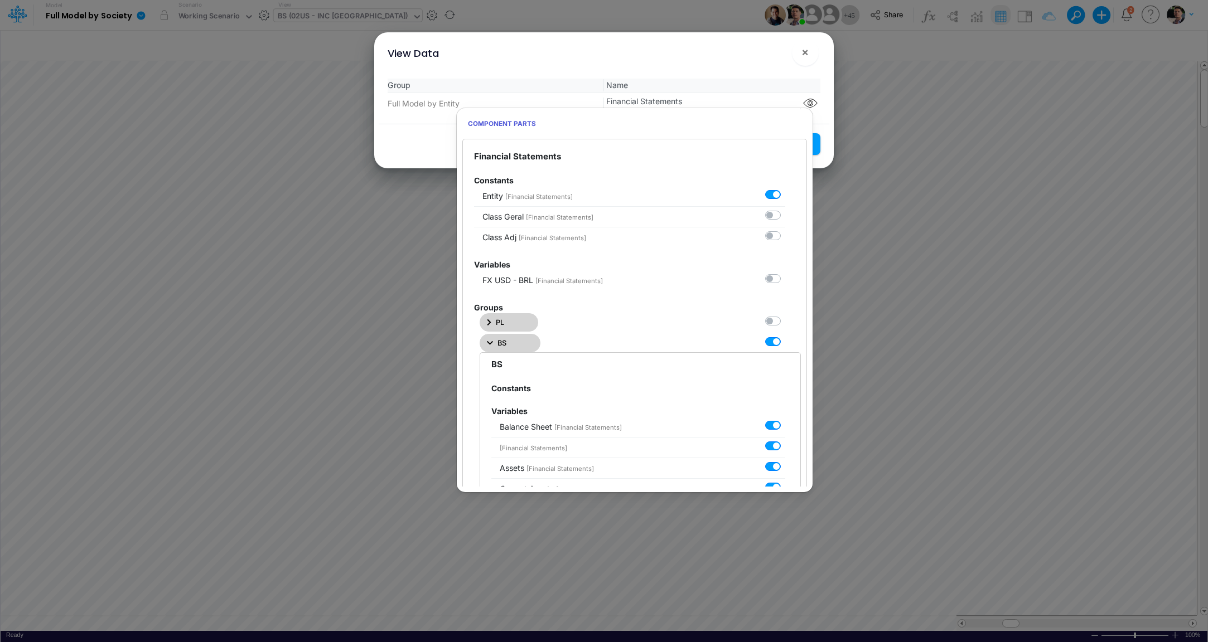
click at [785, 336] on label at bounding box center [785, 336] width 0 height 0
click at [785, 341] on Statements1 "checkbox" at bounding box center [788, 339] width 7 height 7
checkbox Statements1 "false"
checkbox input "false"
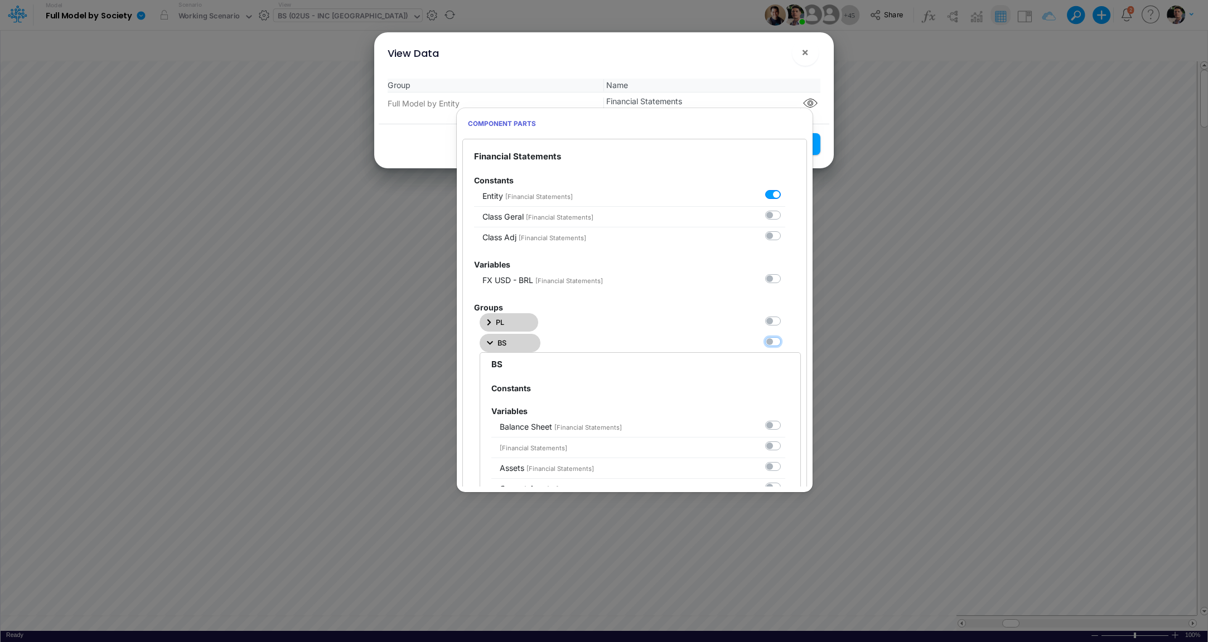
checkbox input "false"
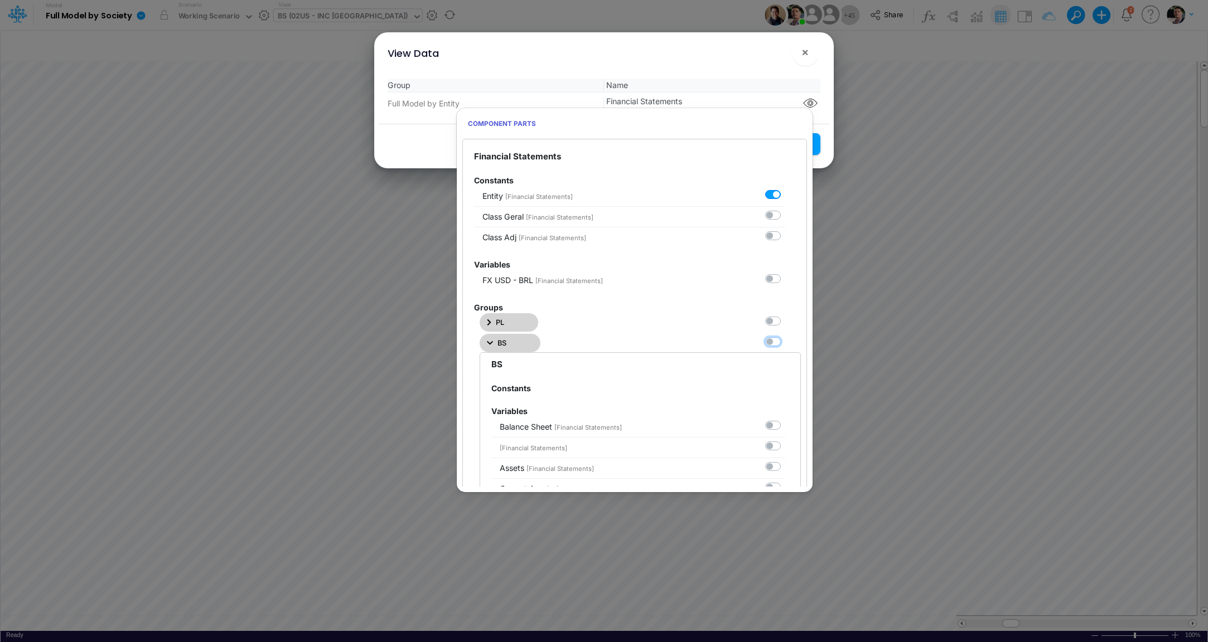
checkbox input "false"
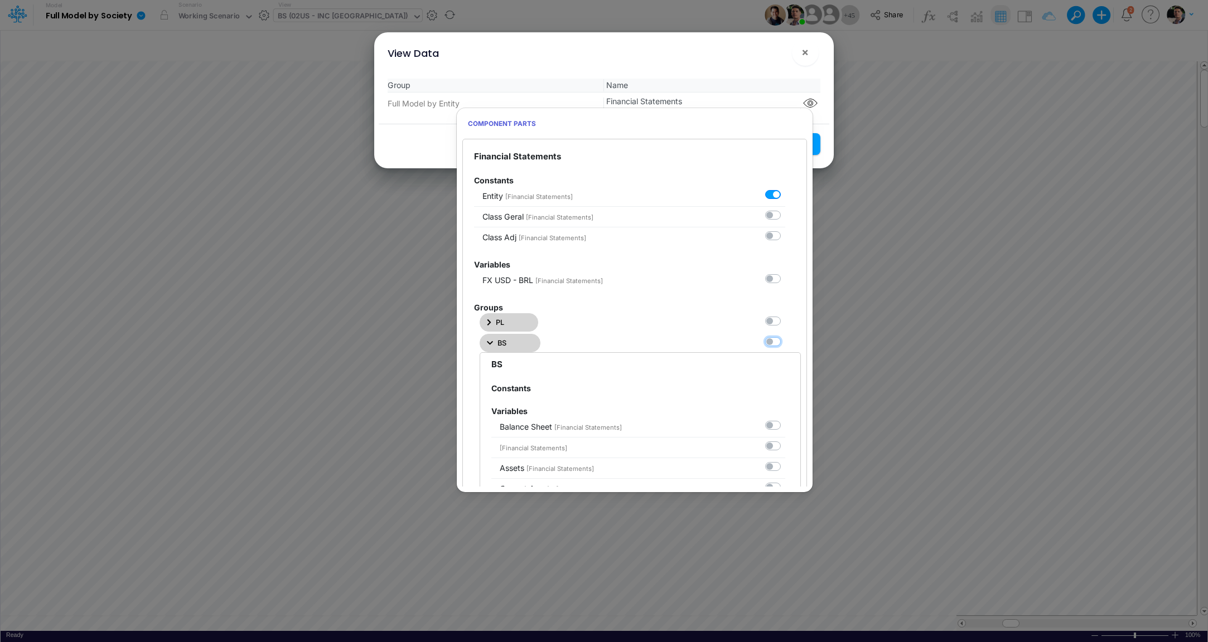
checkbox input "false"
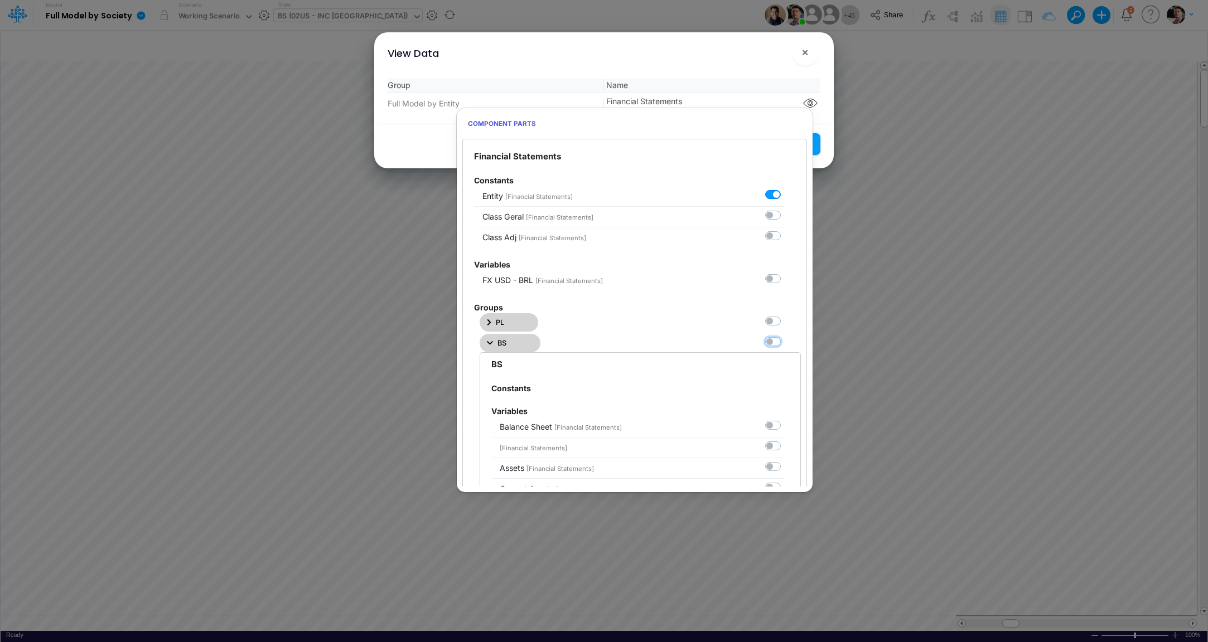
checkbox input "false"
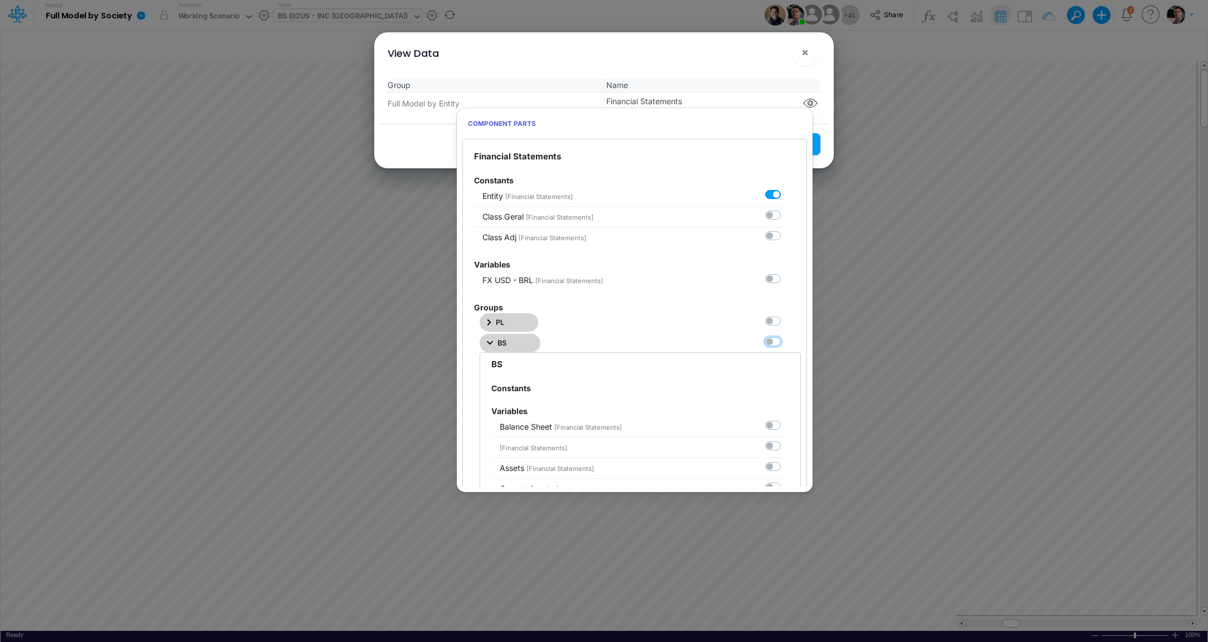
checkbox input "false"
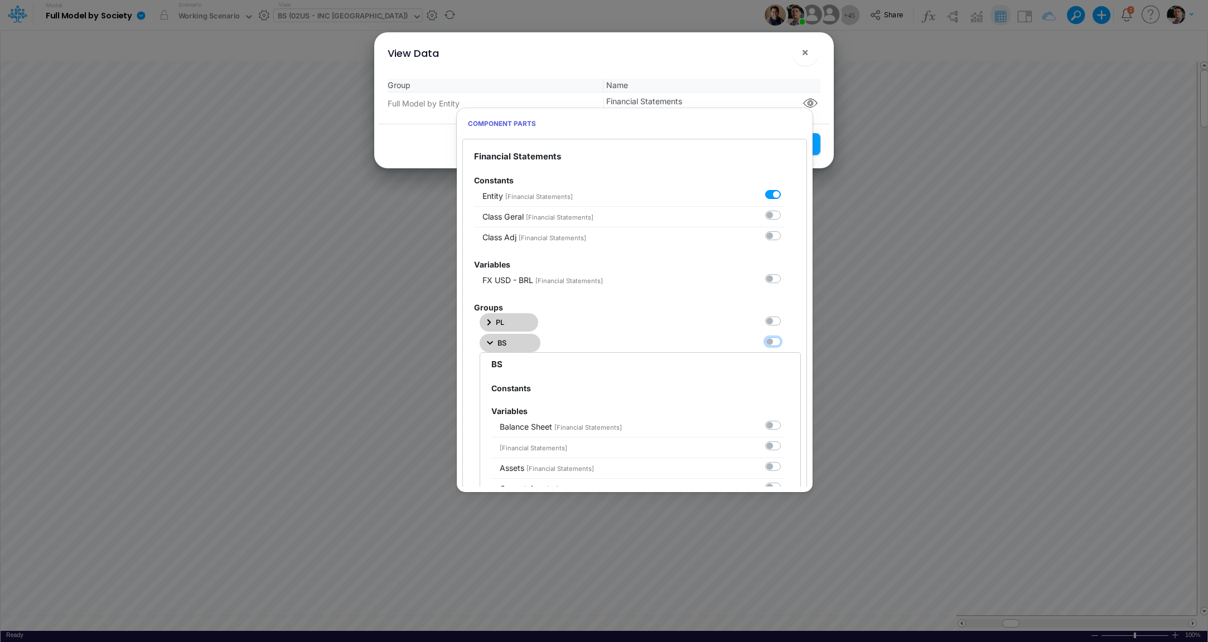
checkbox input "false"
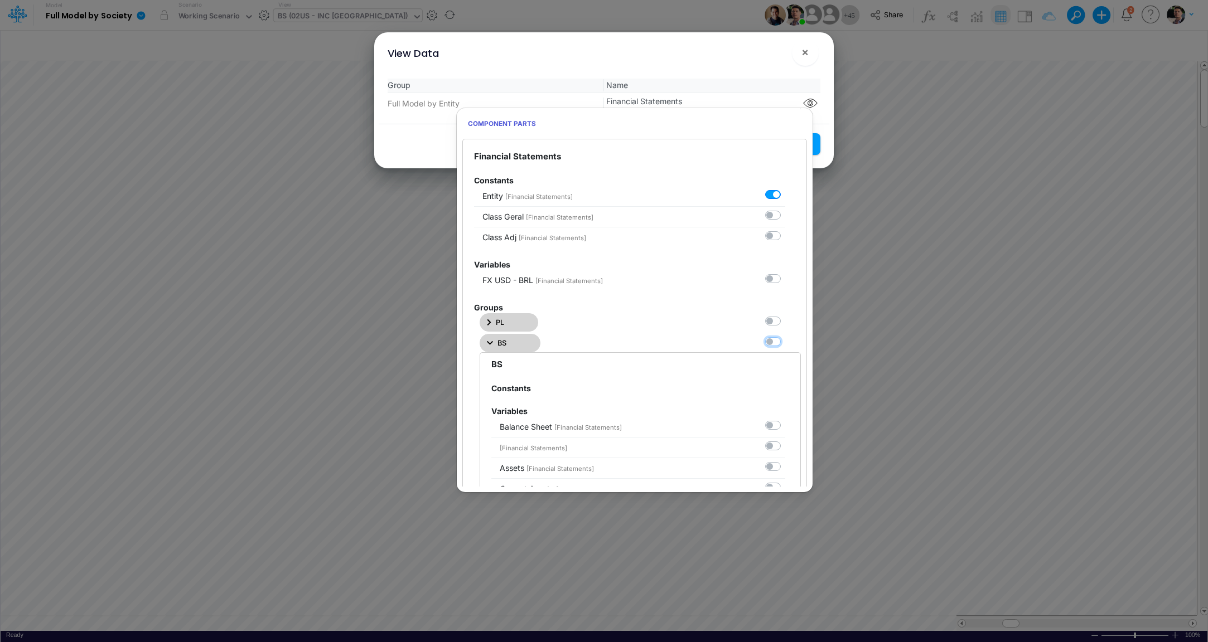
checkbox input "false"
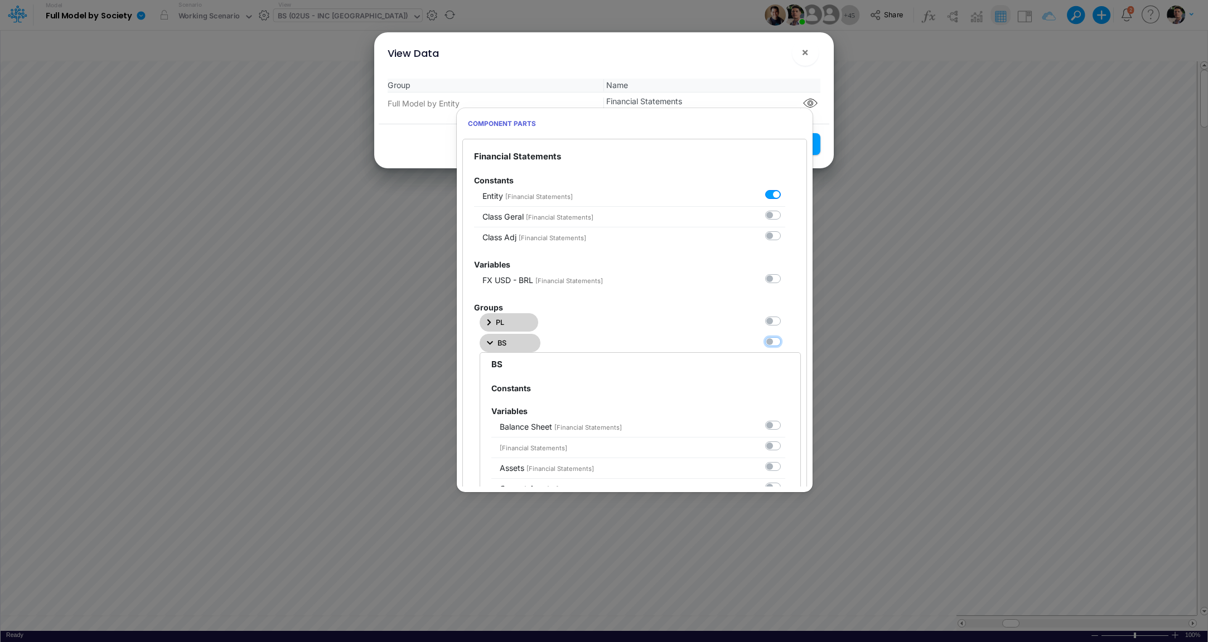
checkbox input "false"
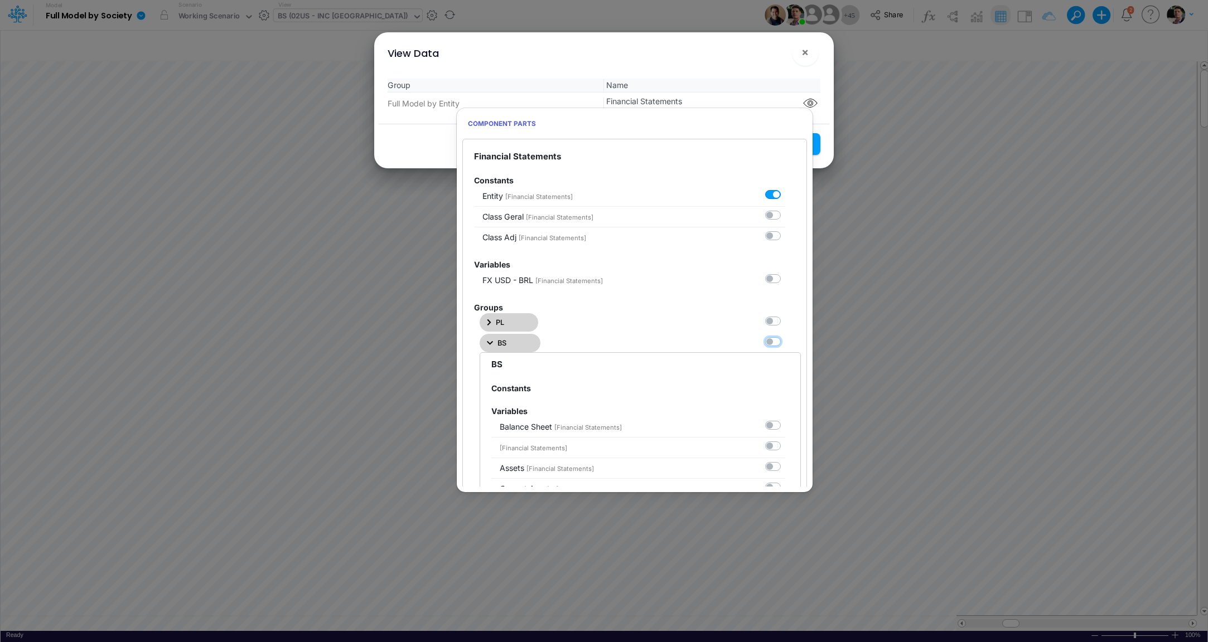
checkbox input "false"
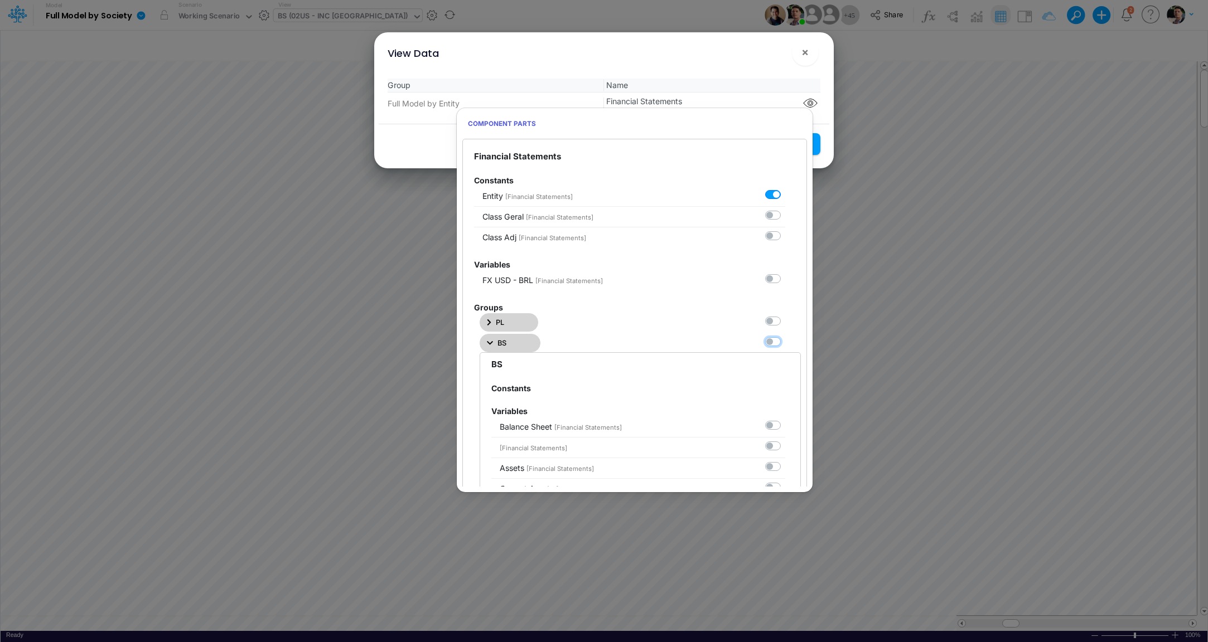
checkbox input "false"
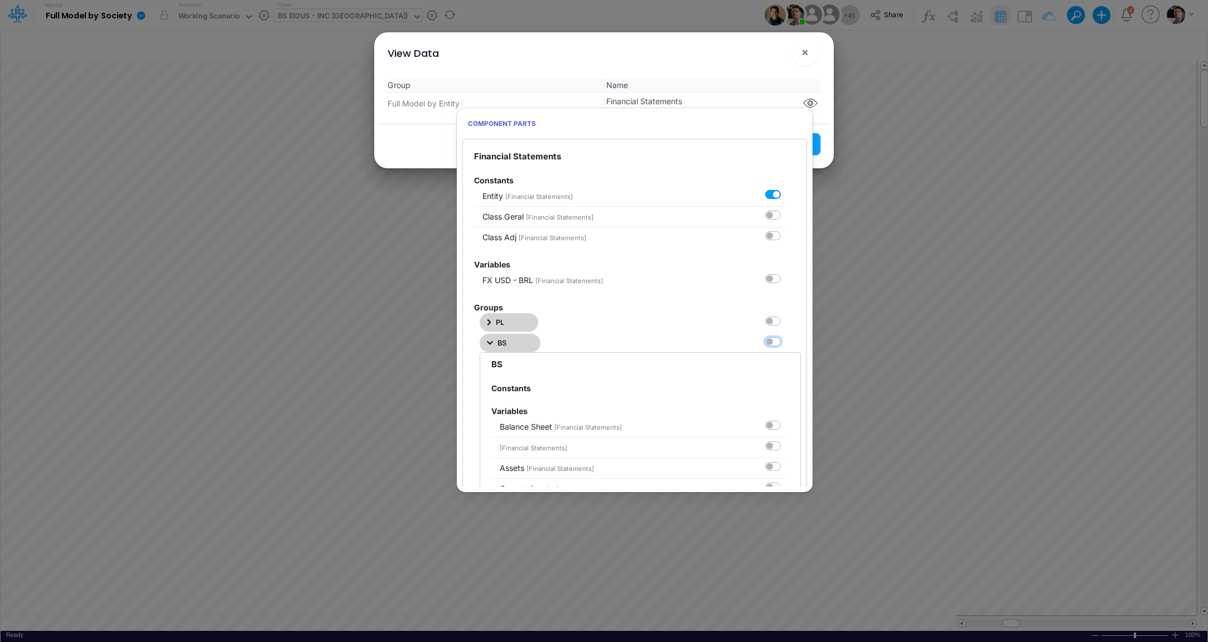
checkbox input "false"
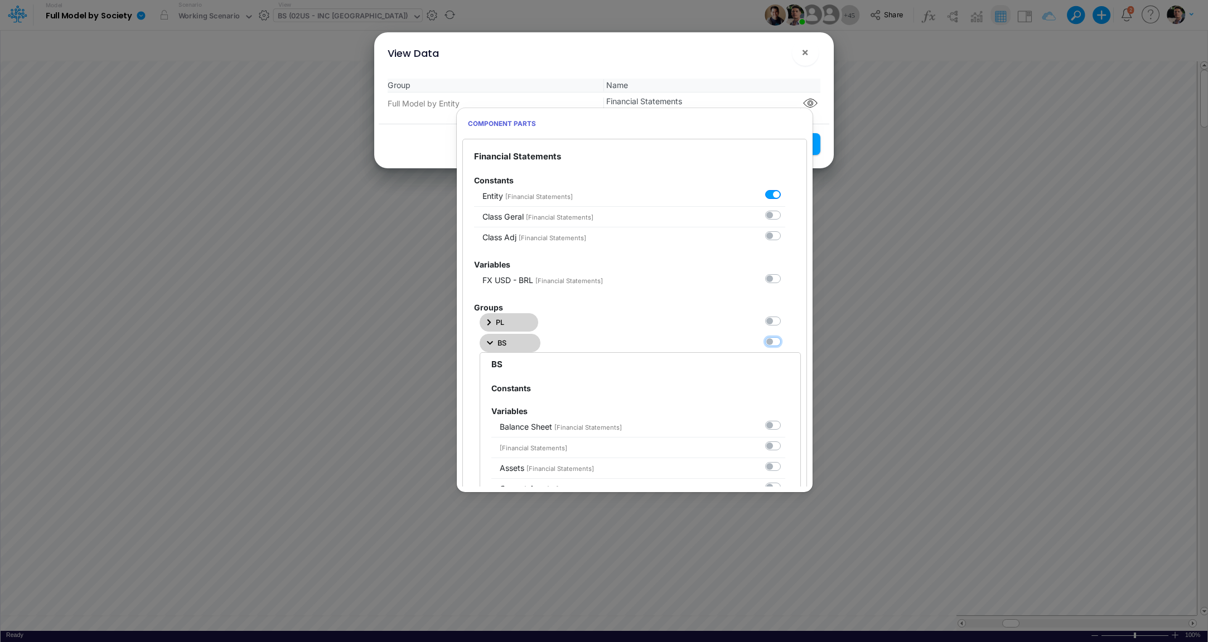
checkbox input "false"
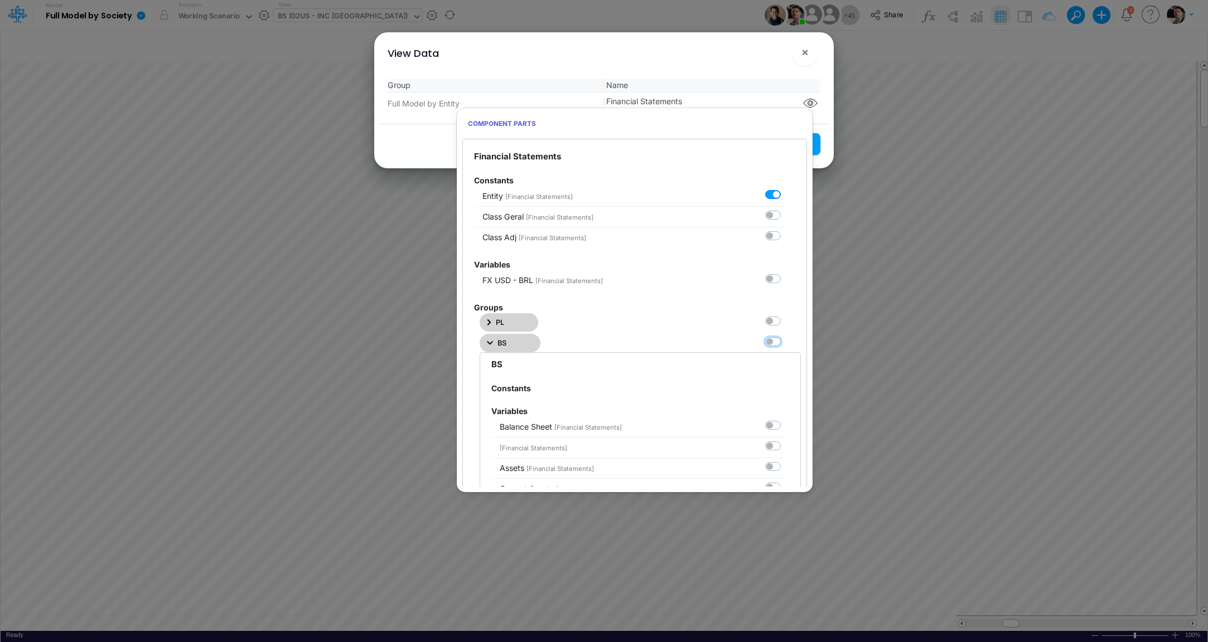
checkbox input "false"
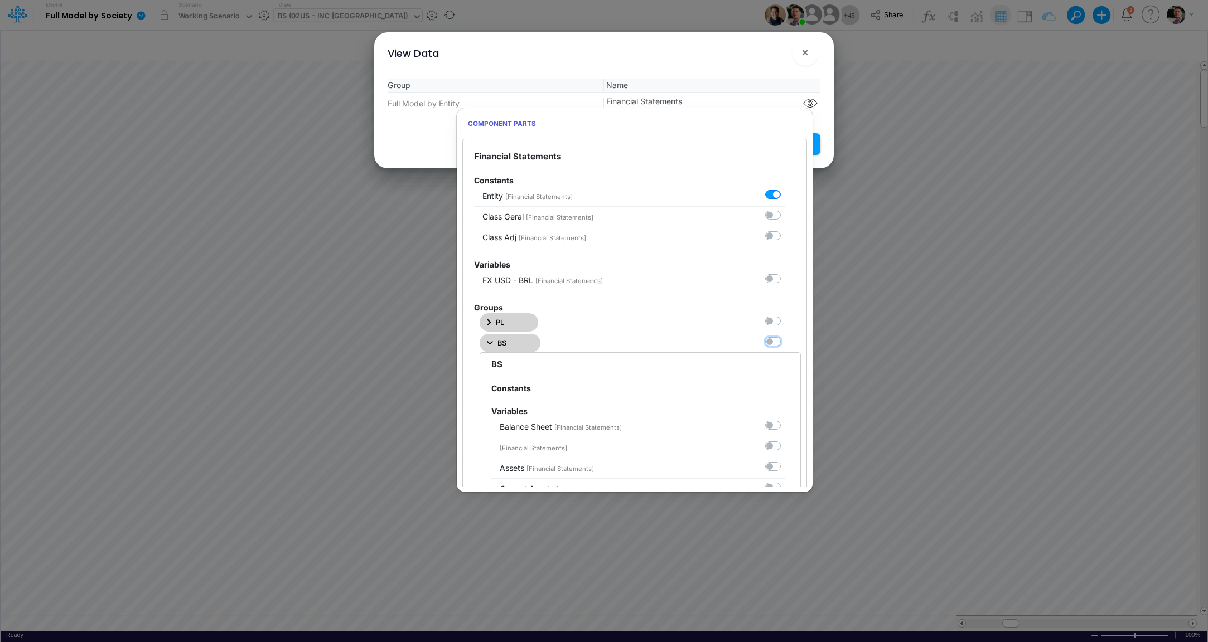
checkbox input "false"
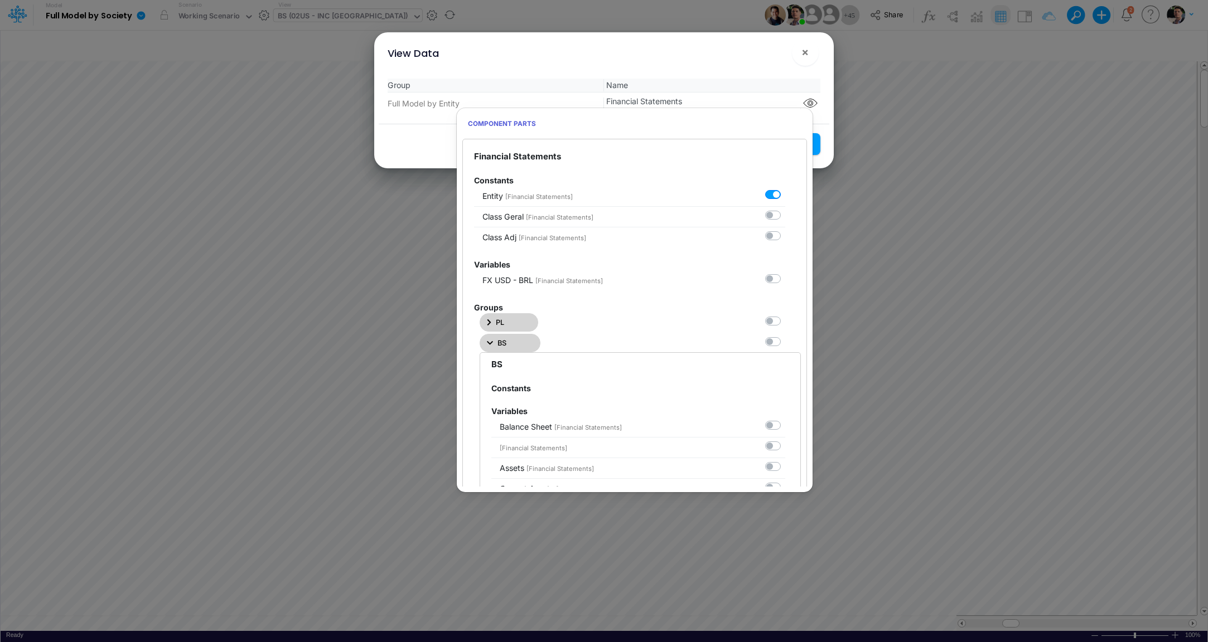
click at [785, 336] on label at bounding box center [785, 336] width 0 height 0
click at [785, 341] on Statements1 "checkbox" at bounding box center [788, 339] width 7 height 7
checkbox Statements1 "true"
checkbox input "true"
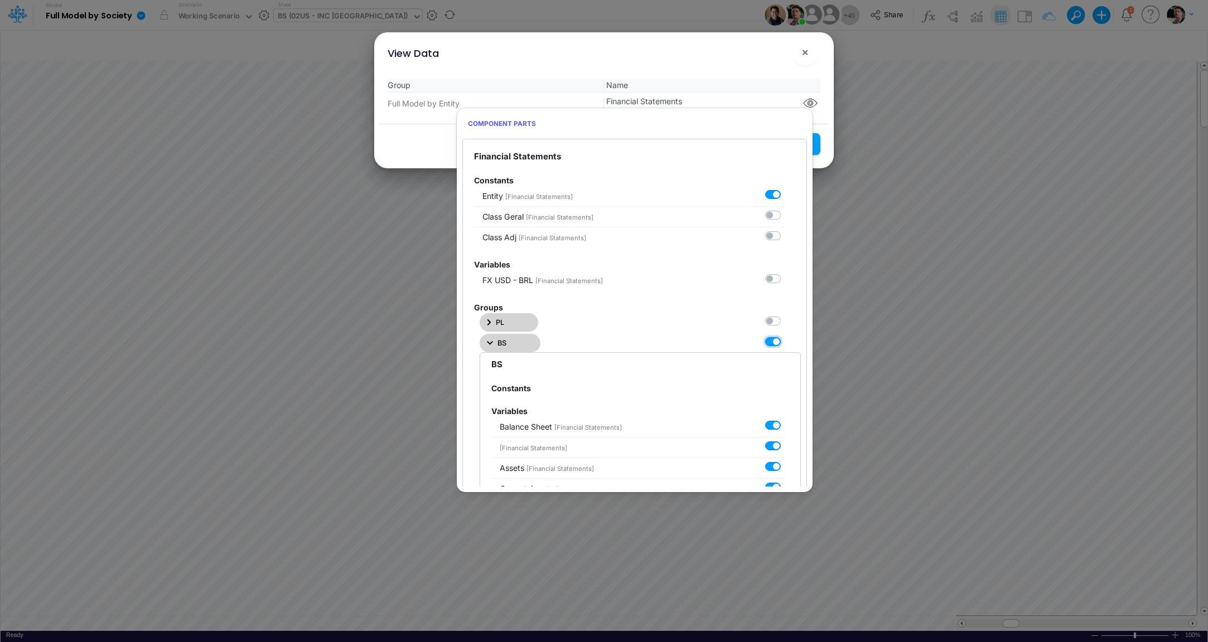
checkbox input "true"
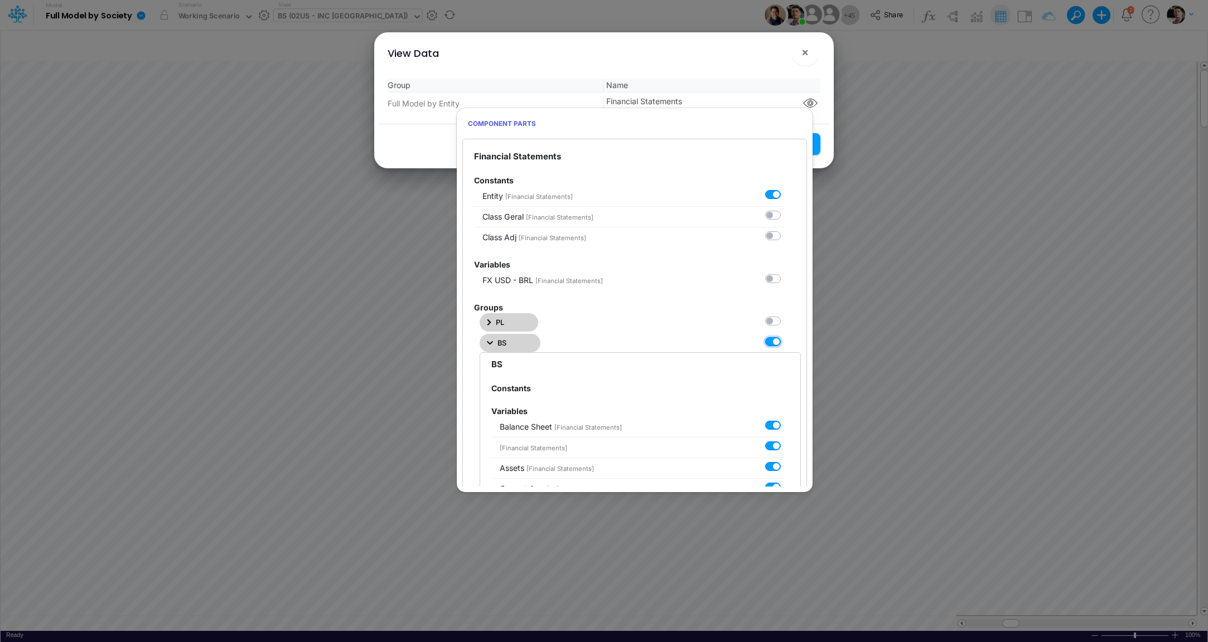
checkbox input "true"
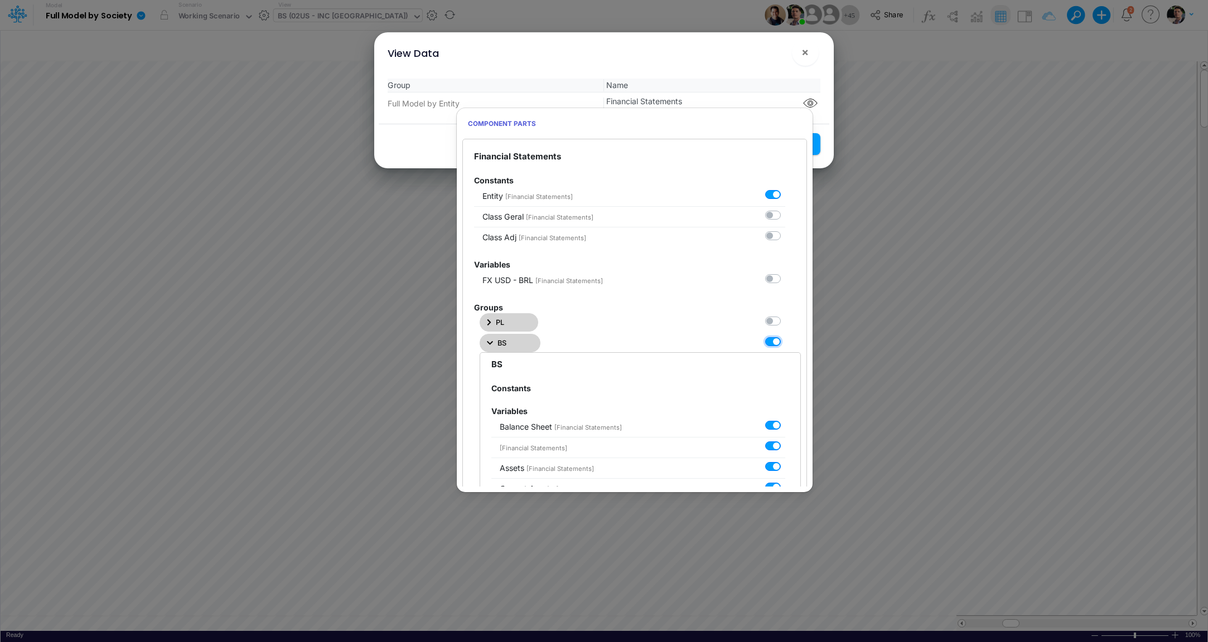
checkbox input "true"
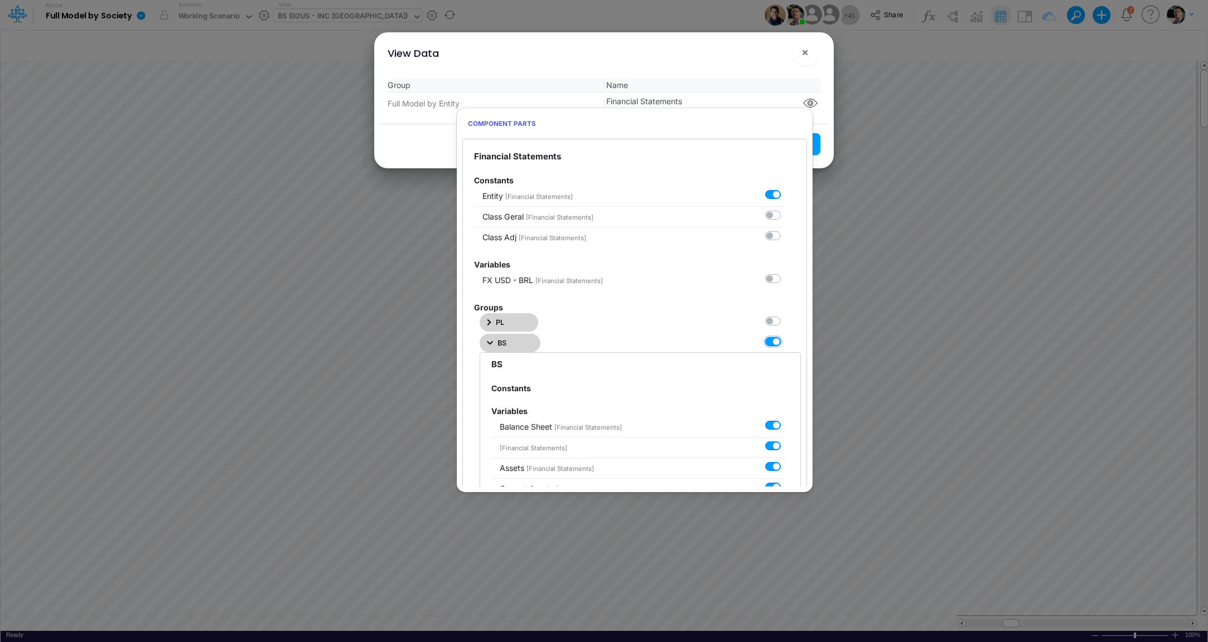
checkbox input "true"
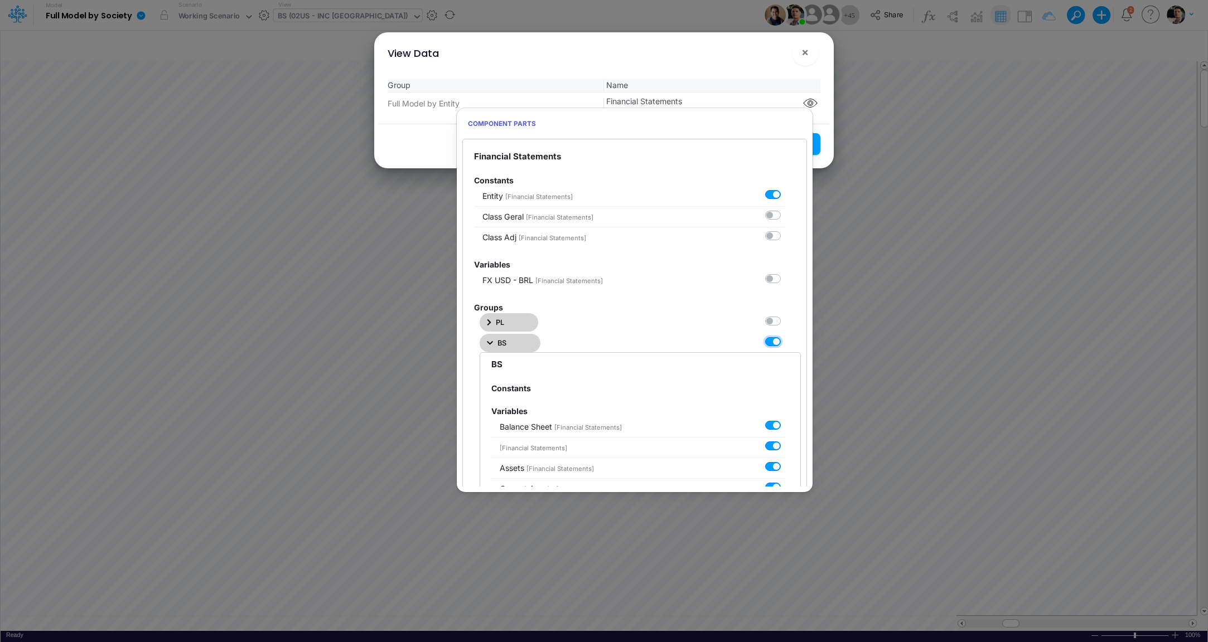
checkbox input "true"
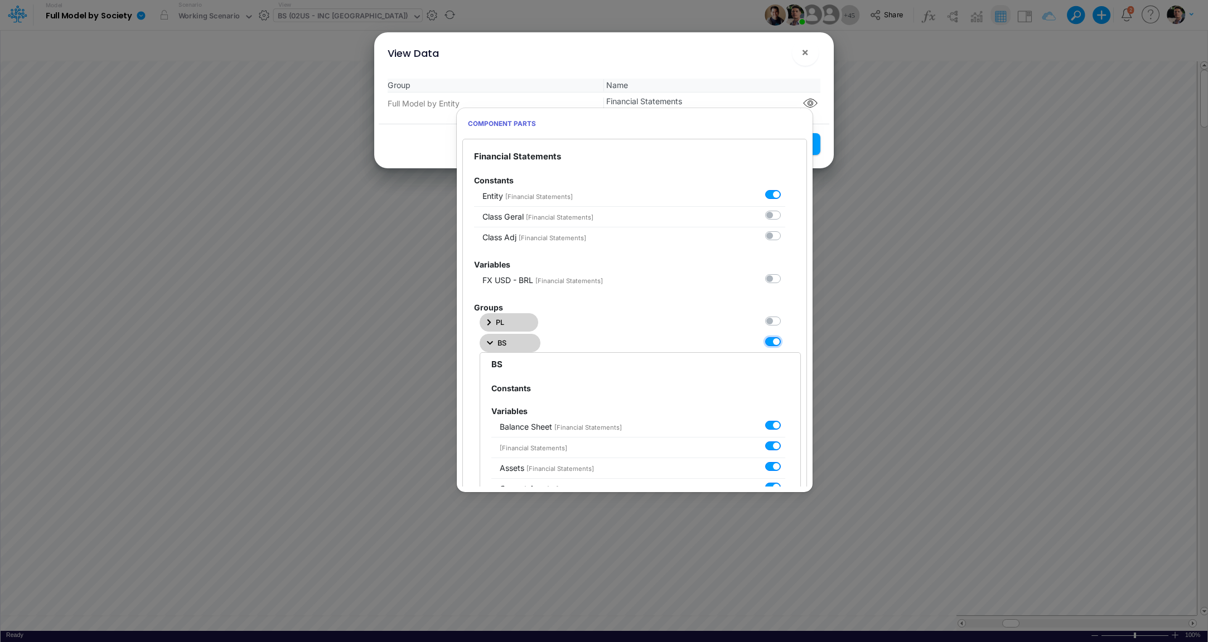
checkbox input "true"
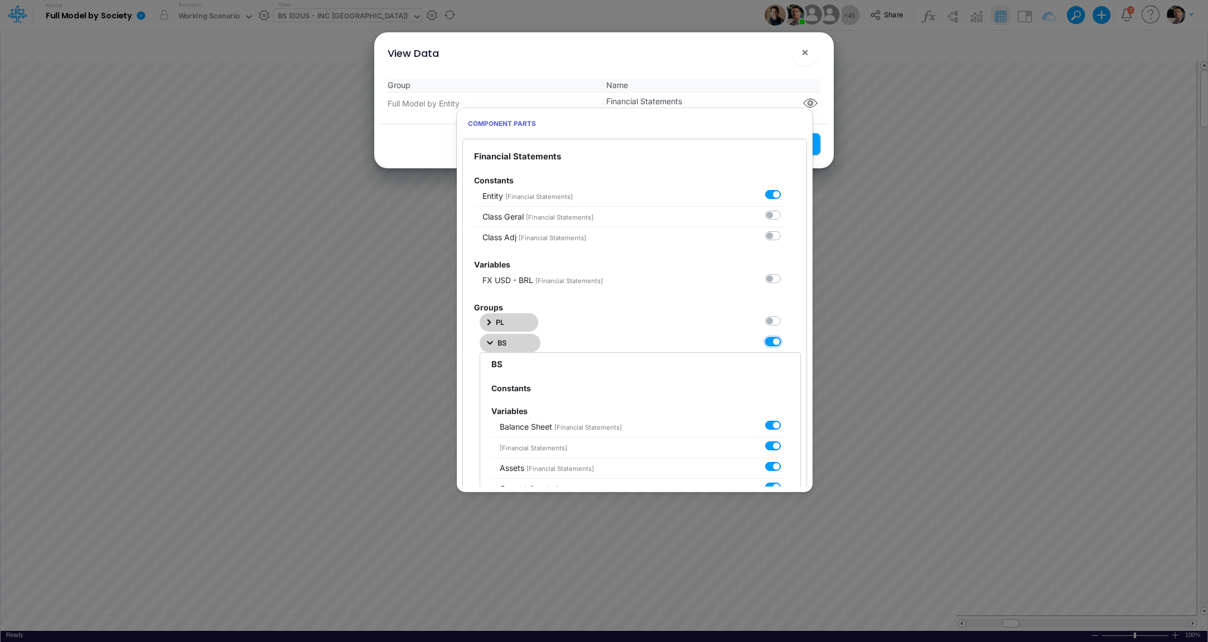
checkbox input "true"
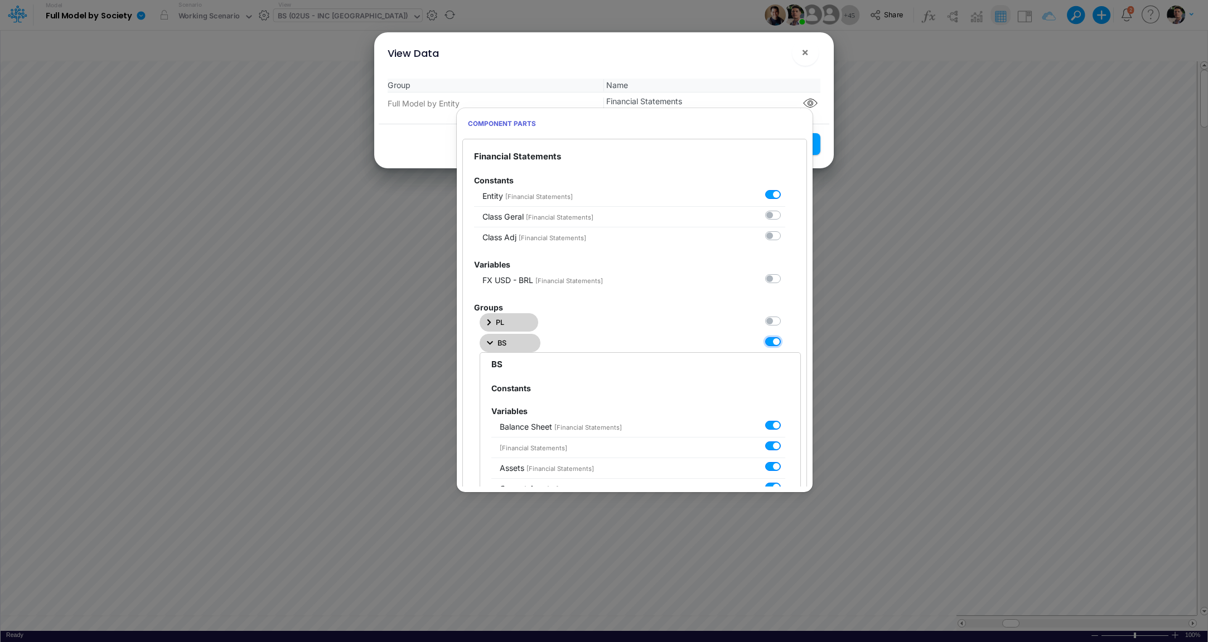
checkbox input "true"
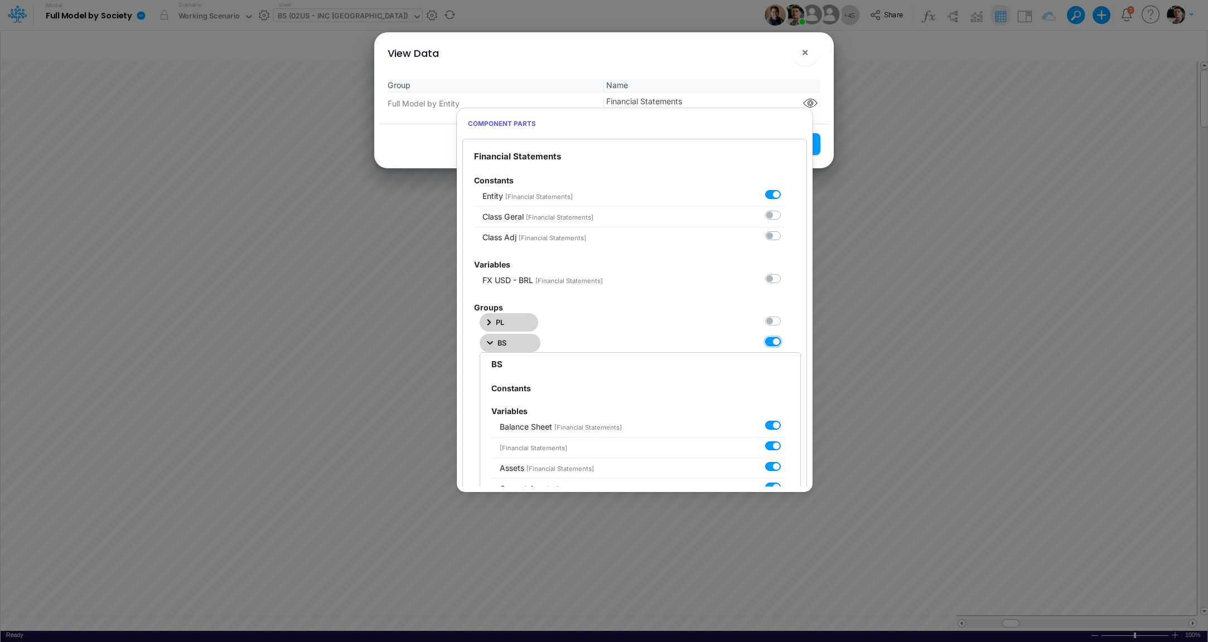
checkbox input "true"
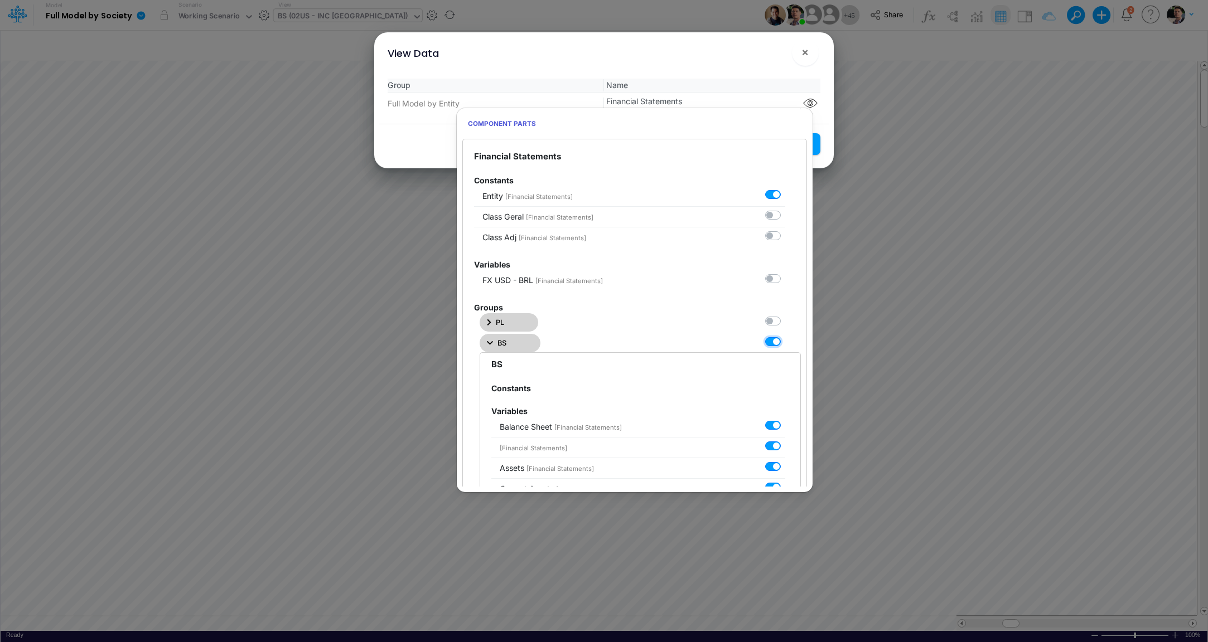
checkbox input "true"
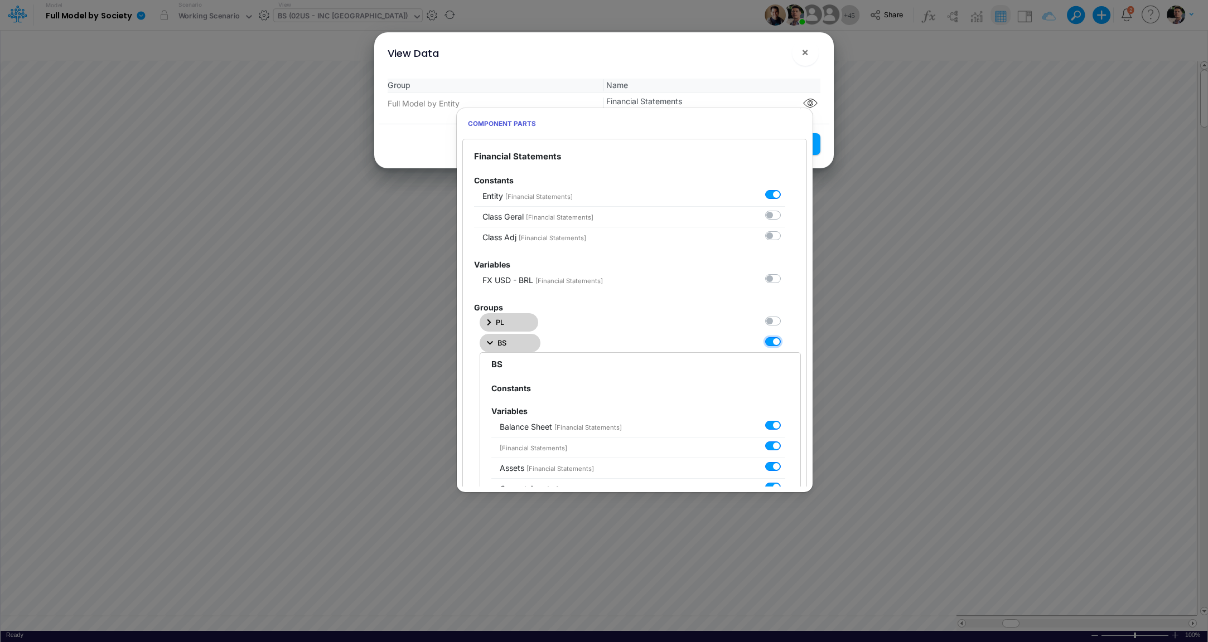
checkbox input "true"
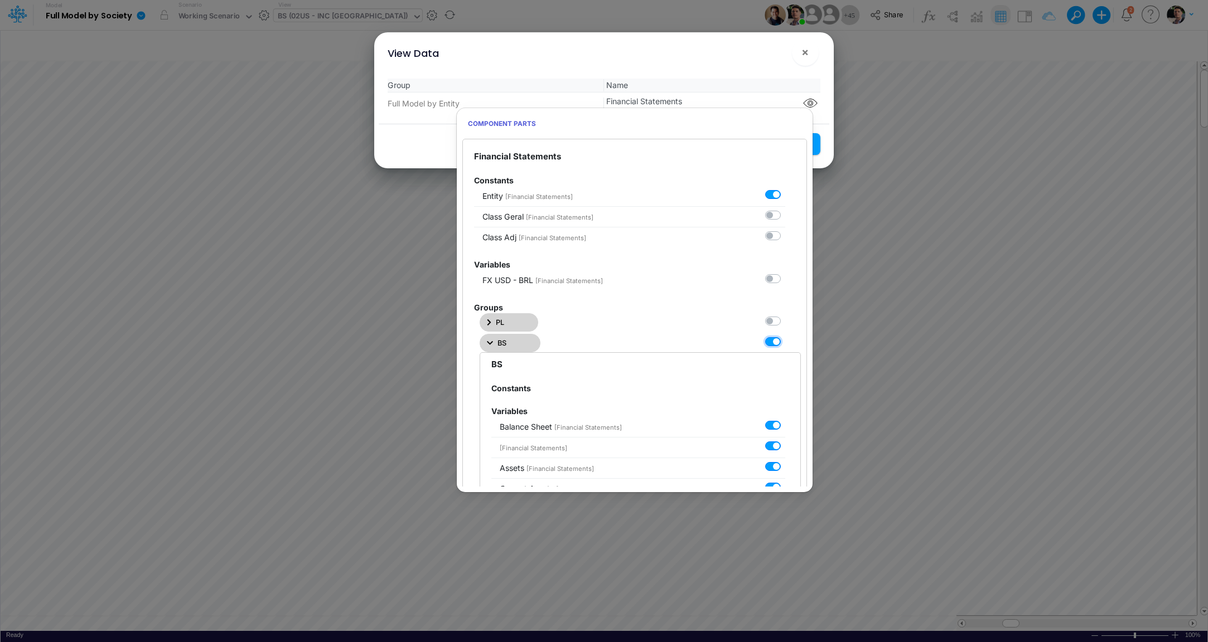
checkbox input "true"
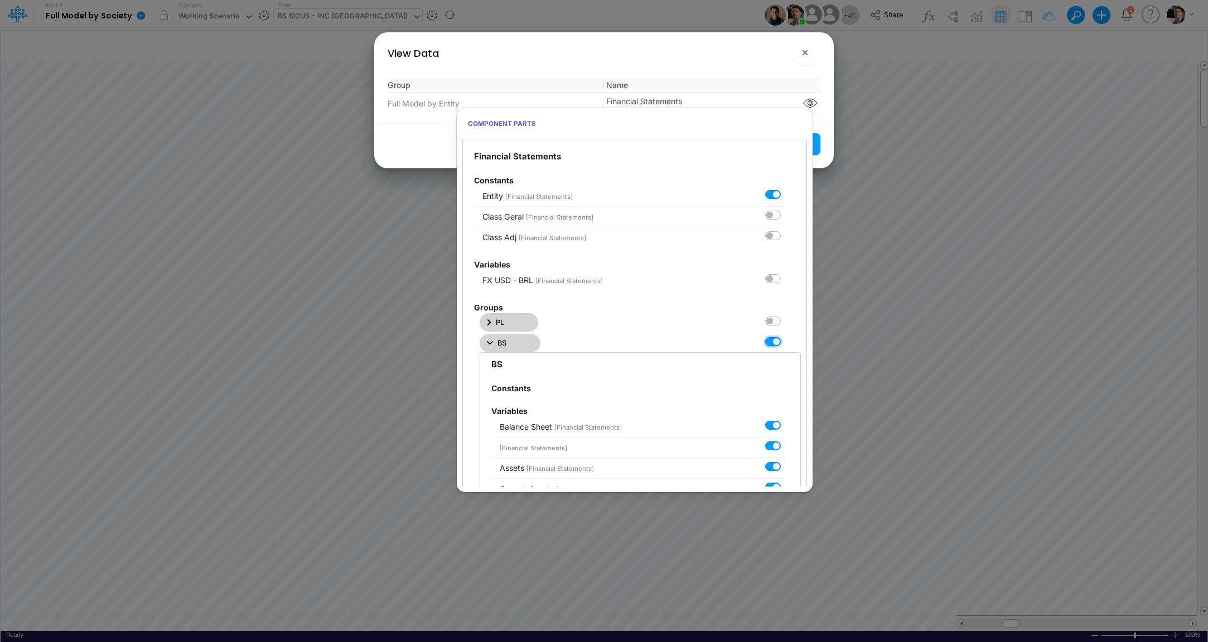
checkbox input "true"
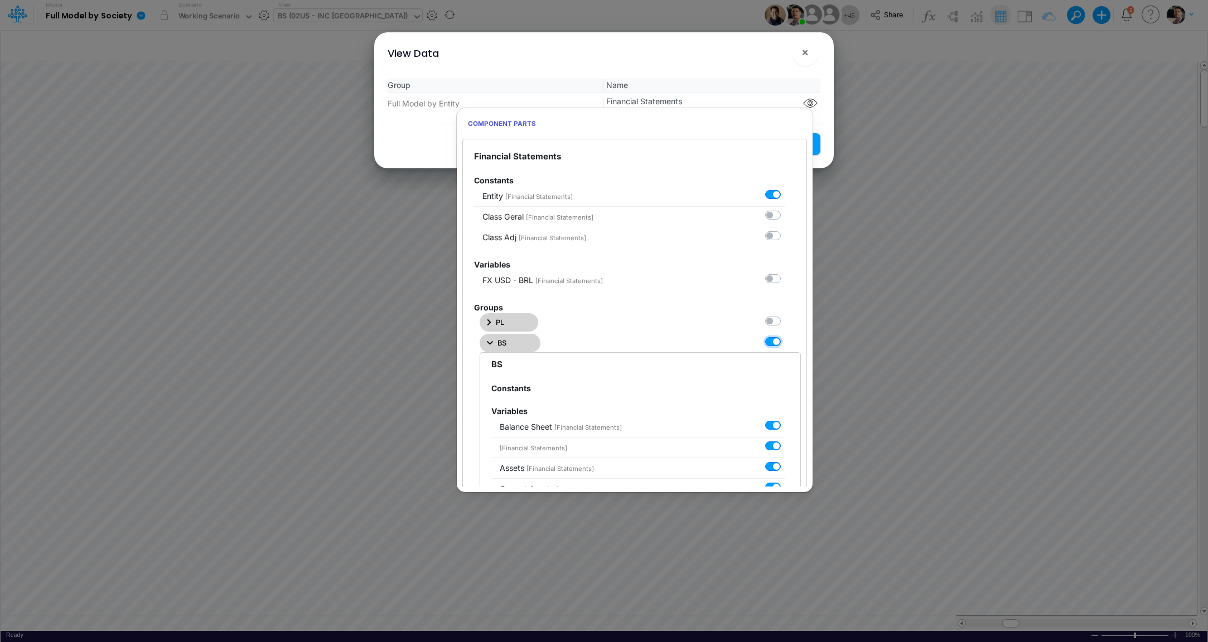
checkbox input "true"
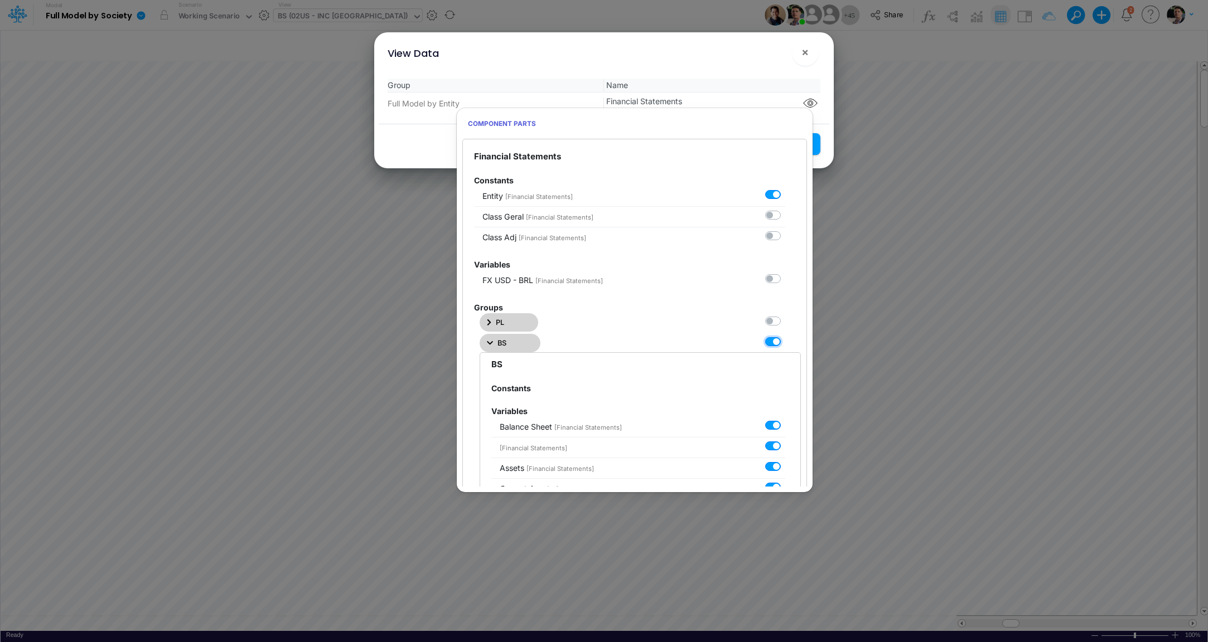
checkbox input "true"
click at [815, 140] on button "Save Settings" at bounding box center [779, 144] width 81 height 22
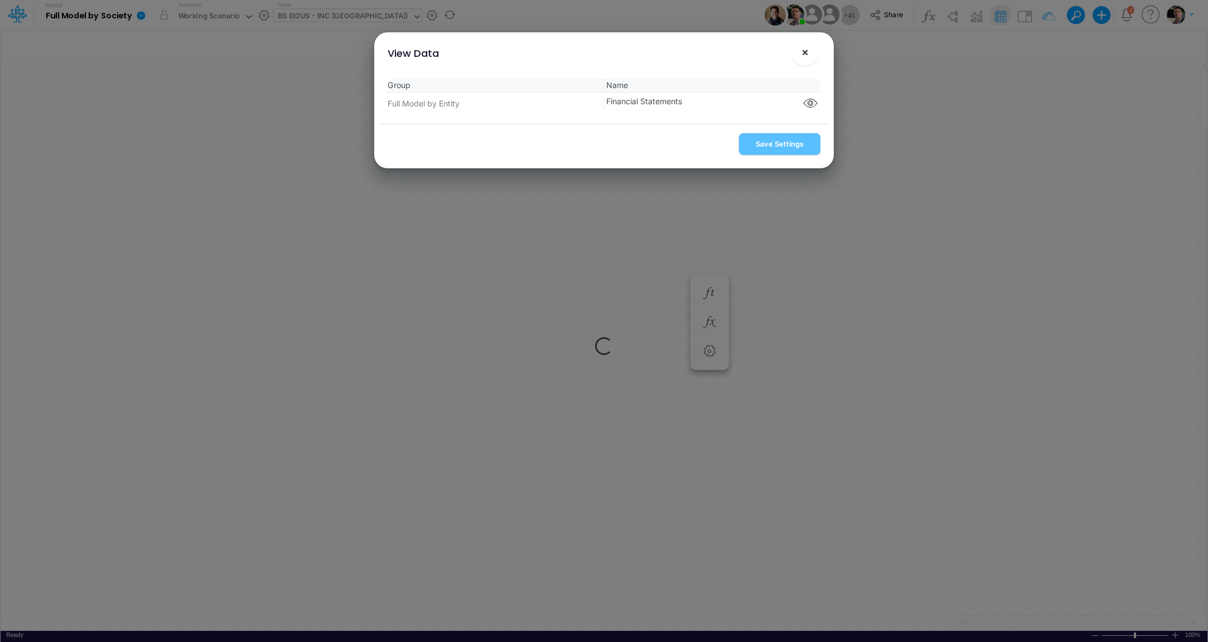
click at [806, 57] on span "×" at bounding box center [804, 51] width 7 height 13
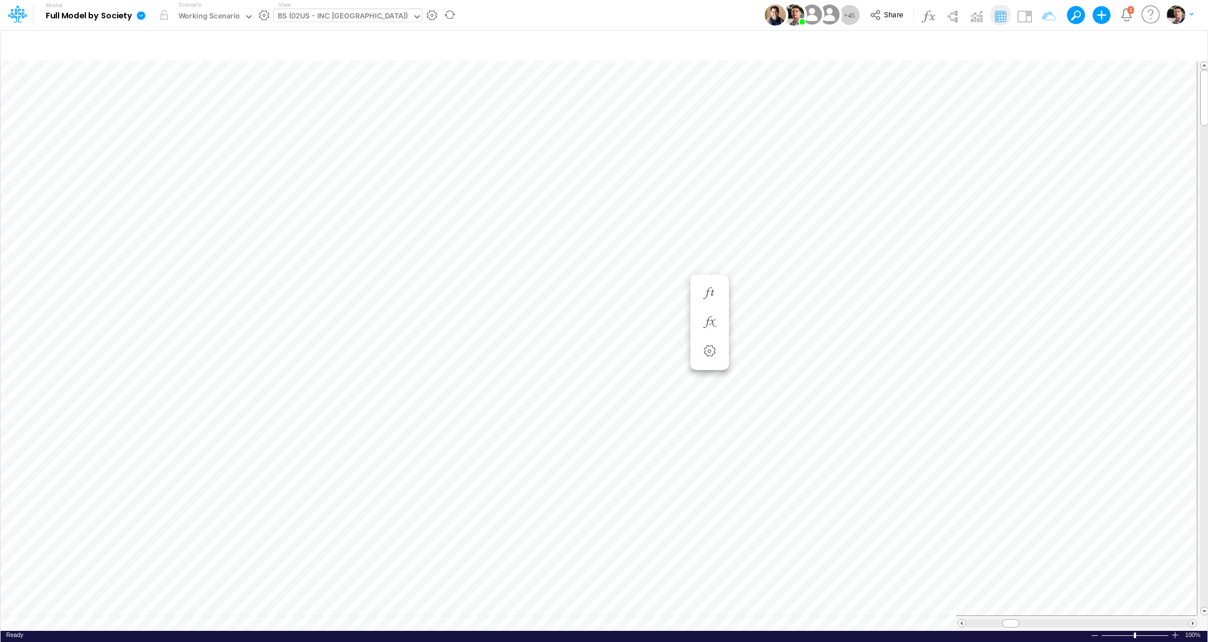
scroll to position [4, 13]
